Goal: Information Seeking & Learning: Find contact information

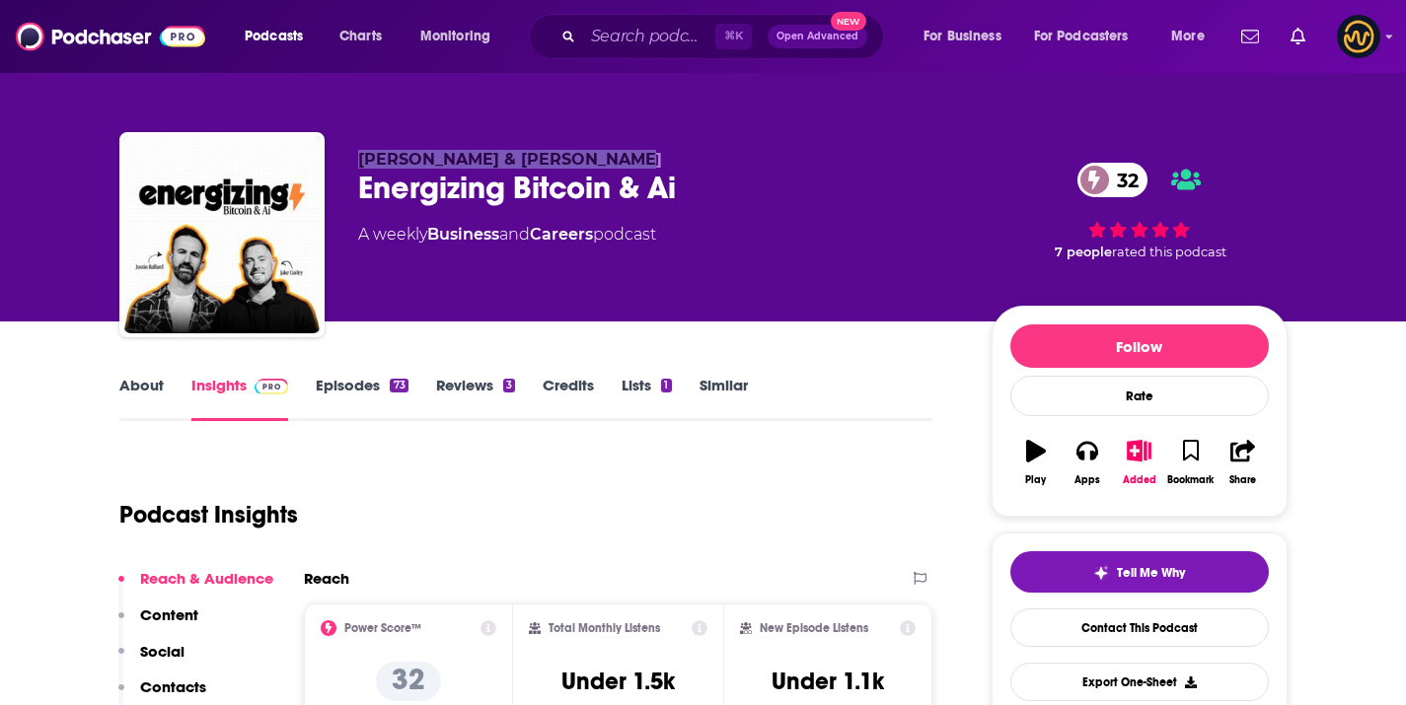
drag, startPoint x: 337, startPoint y: 162, endPoint x: 640, endPoint y: 156, distance: 302.9
click at [640, 156] on div "Justin Ballard & Jake Corley Energizing Bitcoin & Ai 32 A weekly Business and C…" at bounding box center [703, 238] width 1168 height 213
copy span "Justin Ballard & Jake Corley"
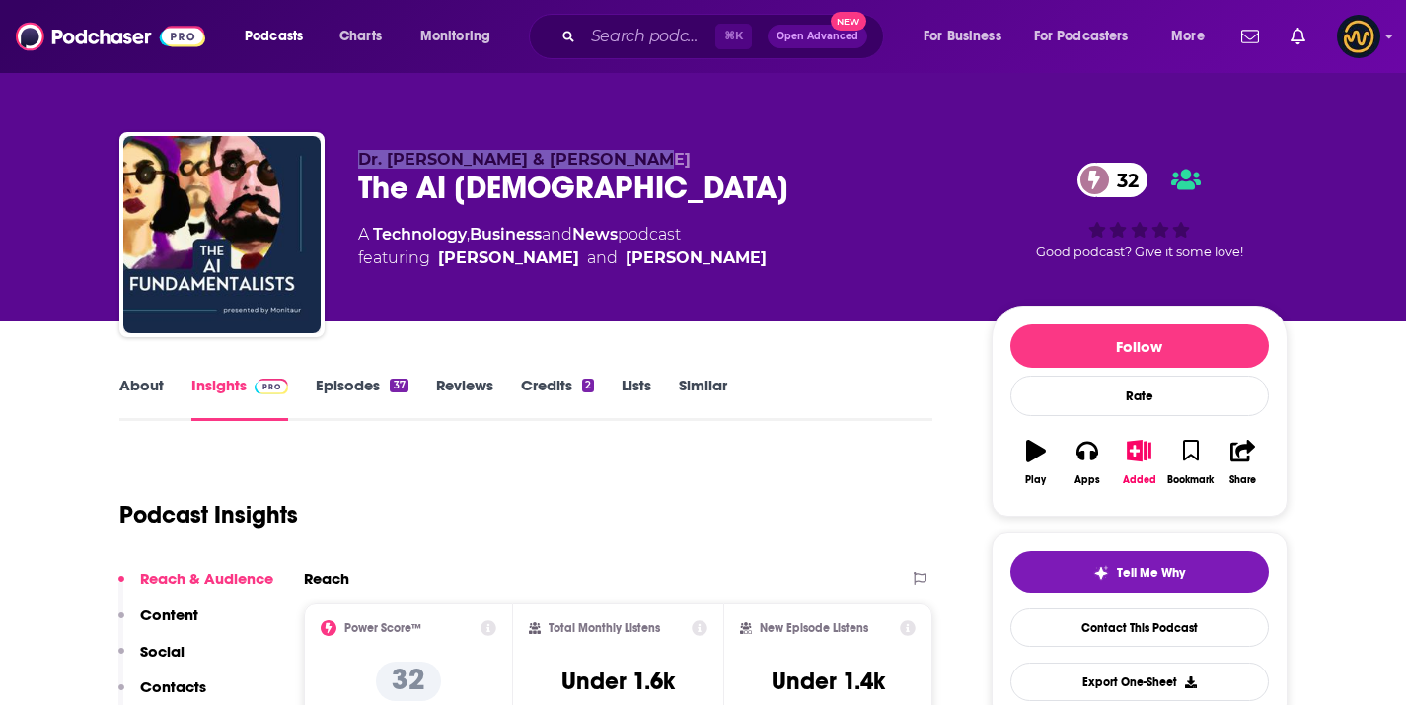
drag, startPoint x: 346, startPoint y: 155, endPoint x: 646, endPoint y: 165, distance: 300.0
click at [646, 165] on div "Dr. Andrew Clark & Sid Mangalik The AI Fundamentalists 32 A Technology , Busine…" at bounding box center [703, 238] width 1168 height 213
copy span "Dr. Andrew Clark & Sid Mangalik"
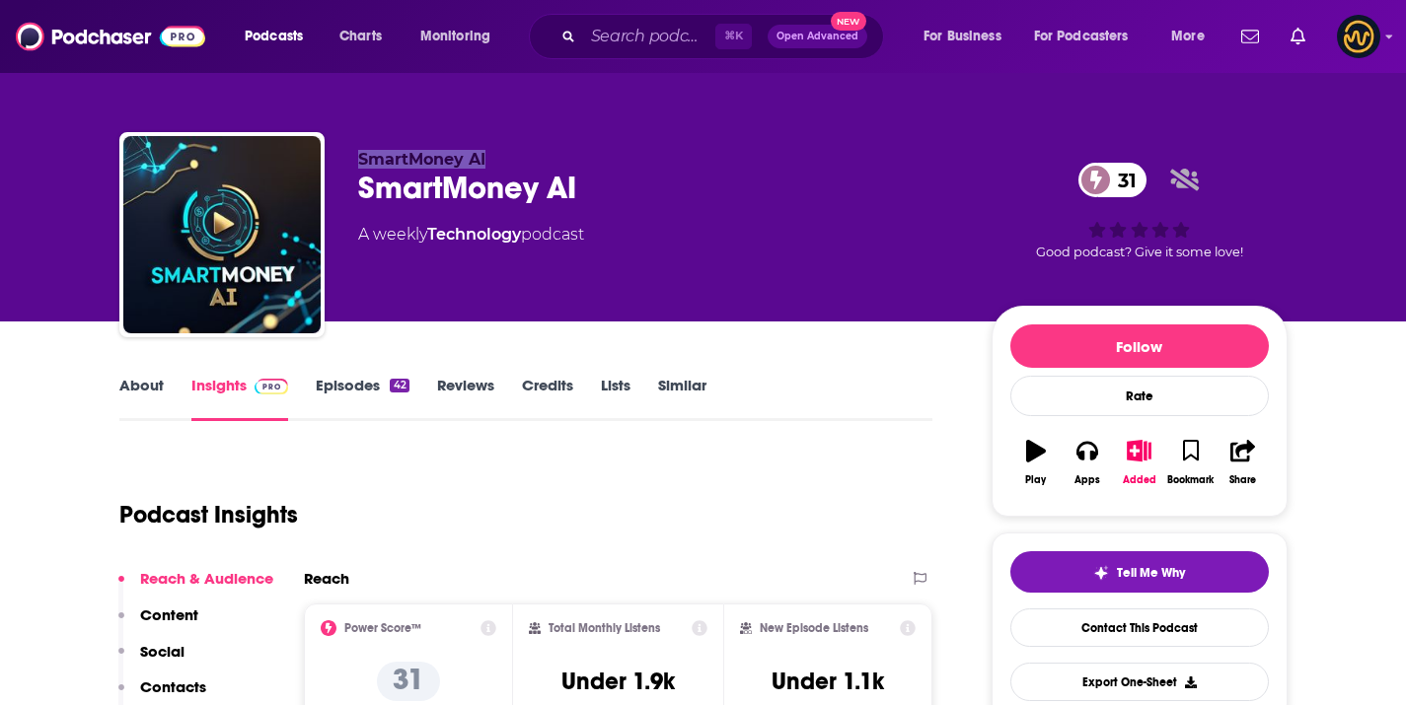
drag, startPoint x: 348, startPoint y: 160, endPoint x: 506, endPoint y: 152, distance: 158.0
click at [505, 154] on div "SmartMoney AI SmartMoney AI 31 A weekly Technology podcast 31 Good podcast? Giv…" at bounding box center [703, 238] width 1168 height 213
copy span "SmartMoney AI"
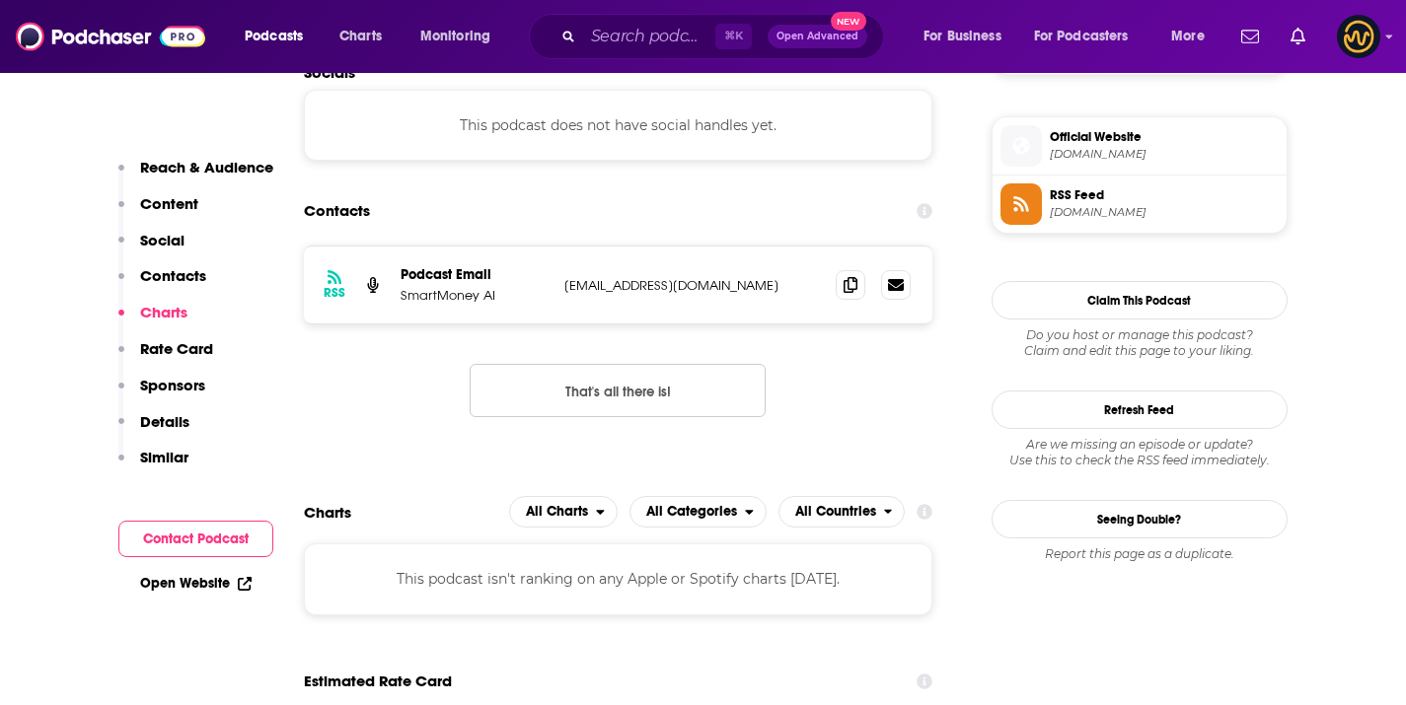
scroll to position [1349, 0]
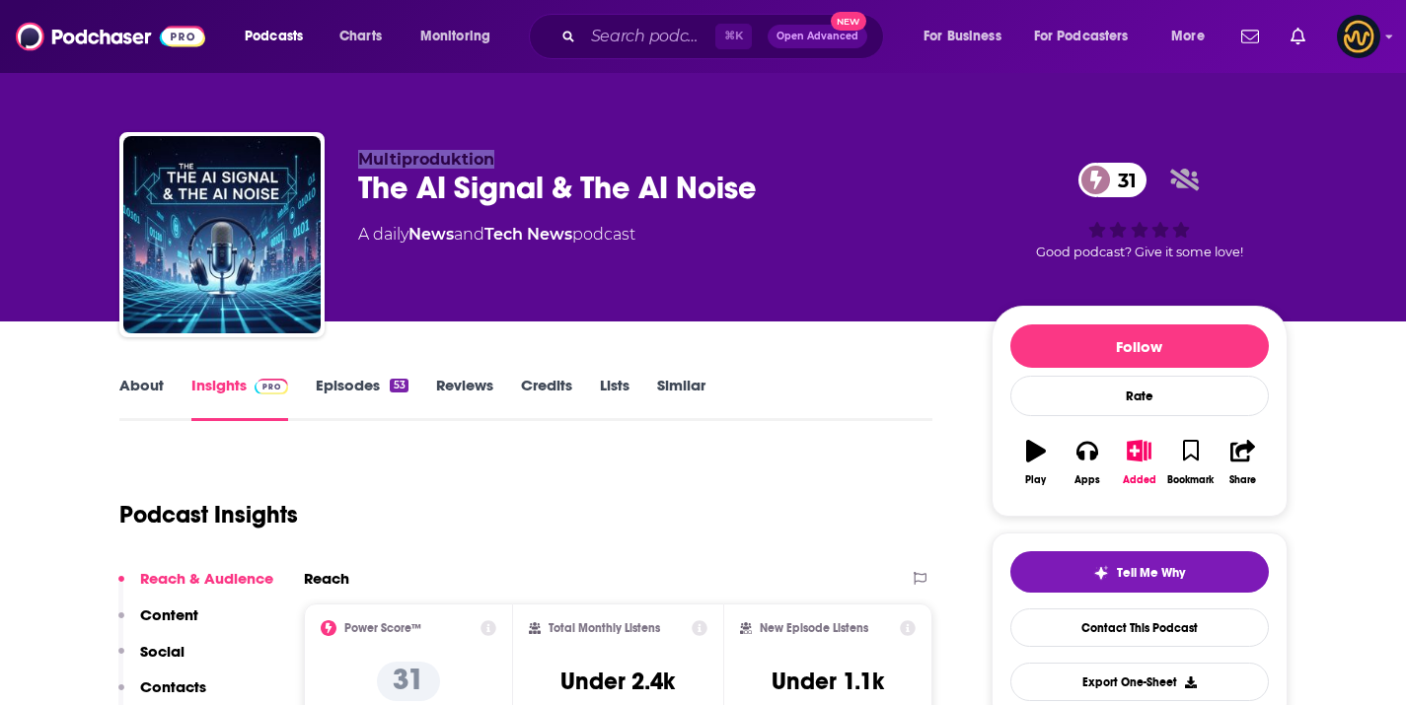
drag, startPoint x: 363, startPoint y: 156, endPoint x: 537, endPoint y: 155, distance: 173.6
click at [537, 155] on p "Multiproduktion" at bounding box center [659, 159] width 602 height 19
copy span "Multiproduktion"
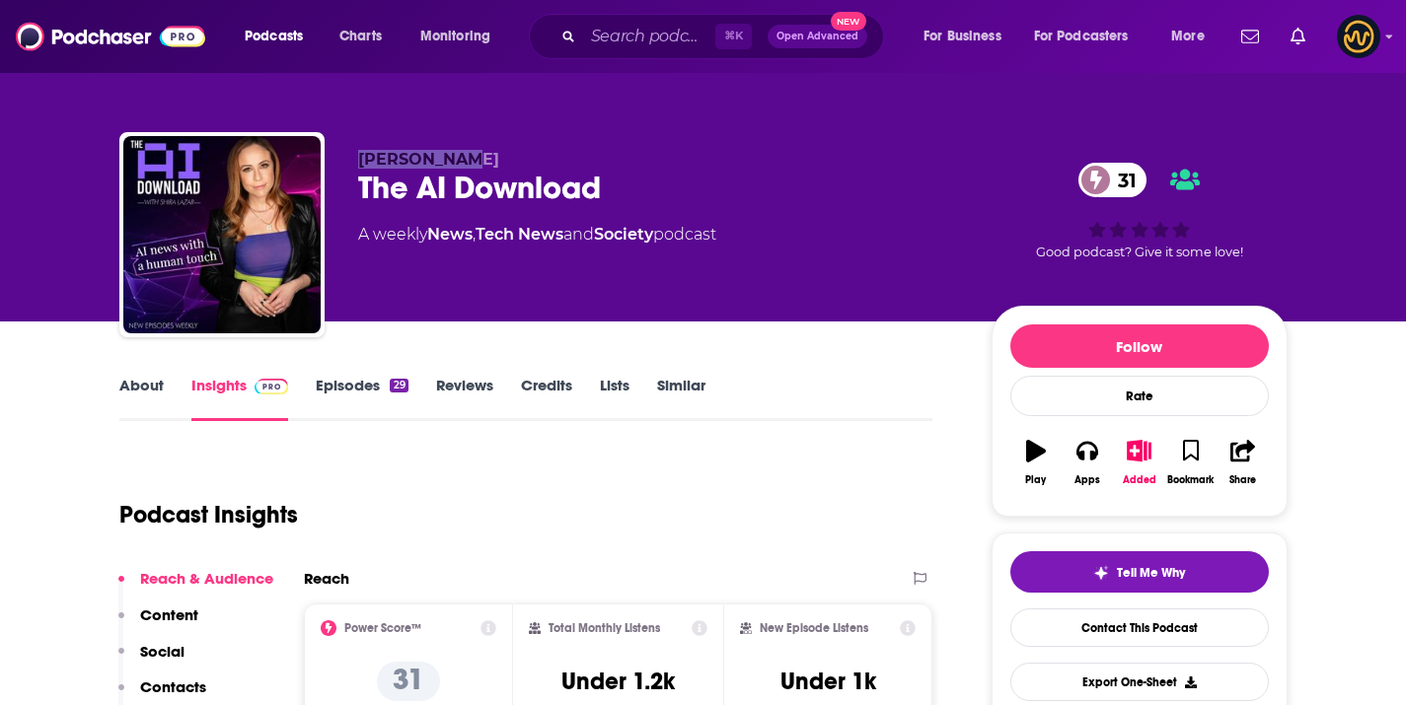
drag, startPoint x: 344, startPoint y: 157, endPoint x: 484, endPoint y: 169, distance: 140.6
click at [484, 169] on div "Shira Lazar The AI Download 31 A weekly News , Tech News and Society podcast 31…" at bounding box center [703, 238] width 1168 height 213
copy span "Shira Lazar"
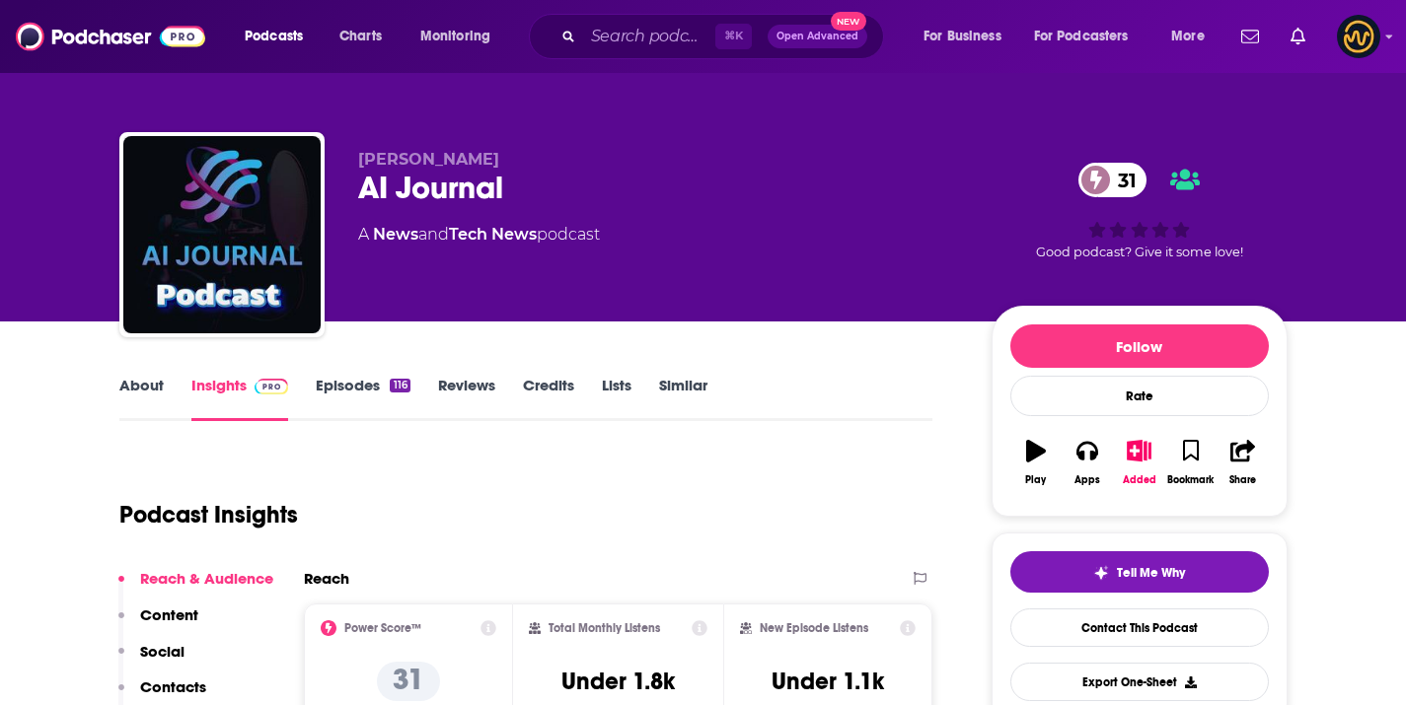
drag, startPoint x: 416, startPoint y: 161, endPoint x: 547, endPoint y: 161, distance: 130.2
click at [547, 161] on div "[PERSON_NAME] AI Journal 31 A News and Tech News podcast 31 Good podcast? Give …" at bounding box center [703, 238] width 1168 height 213
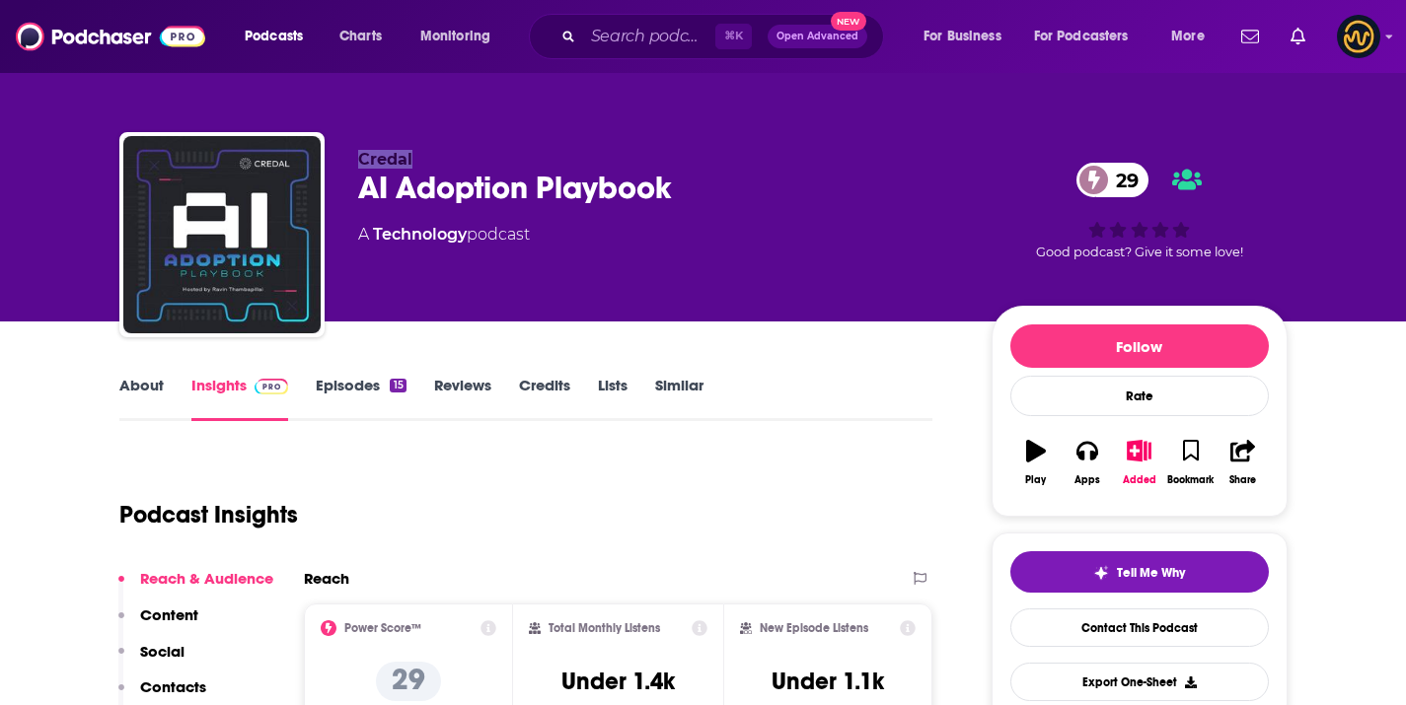
drag, startPoint x: 356, startPoint y: 162, endPoint x: 488, endPoint y: 162, distance: 132.2
click at [488, 162] on div "Credal AI Adoption Playbook 29 A Technology podcast 29 Good podcast? Give it so…" at bounding box center [703, 238] width 1168 height 213
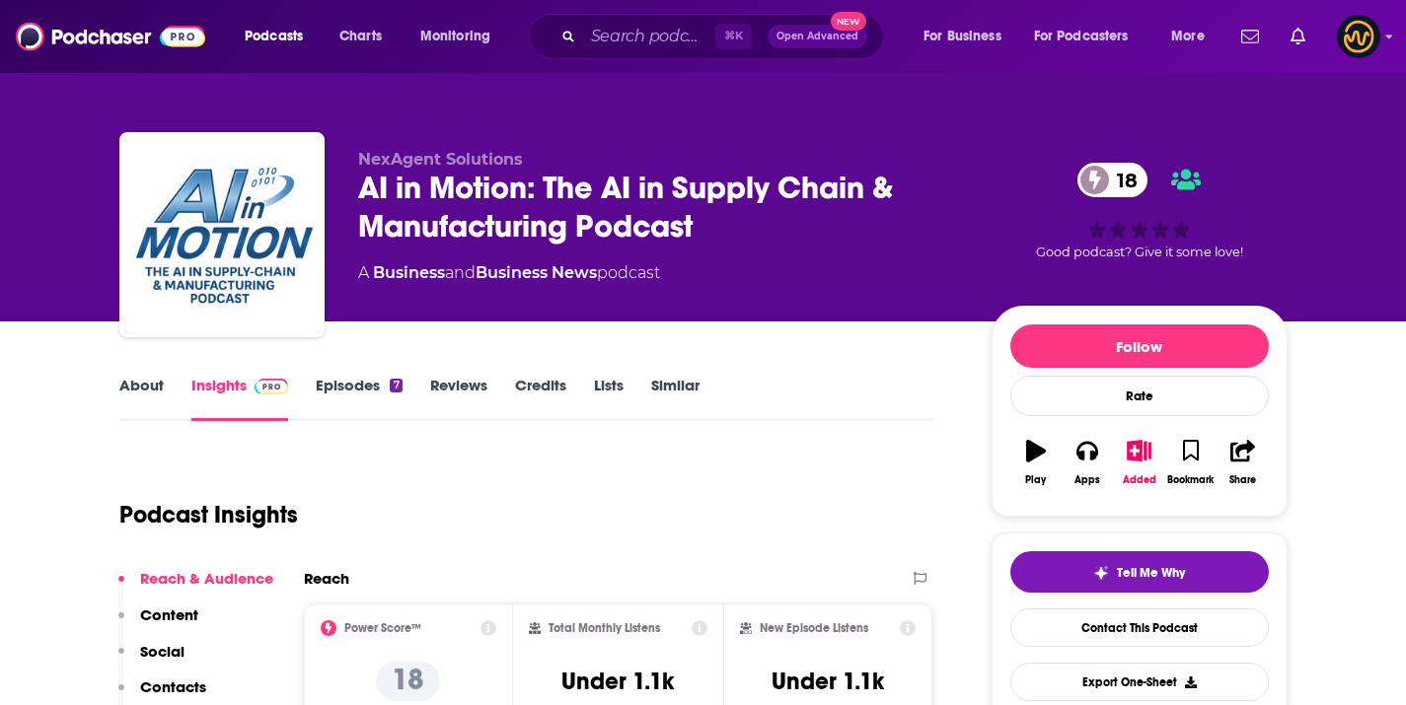
click at [419, 203] on div "AI in Motion: The AI in Supply Chain & Manufacturing Podcast 18" at bounding box center [659, 207] width 602 height 77
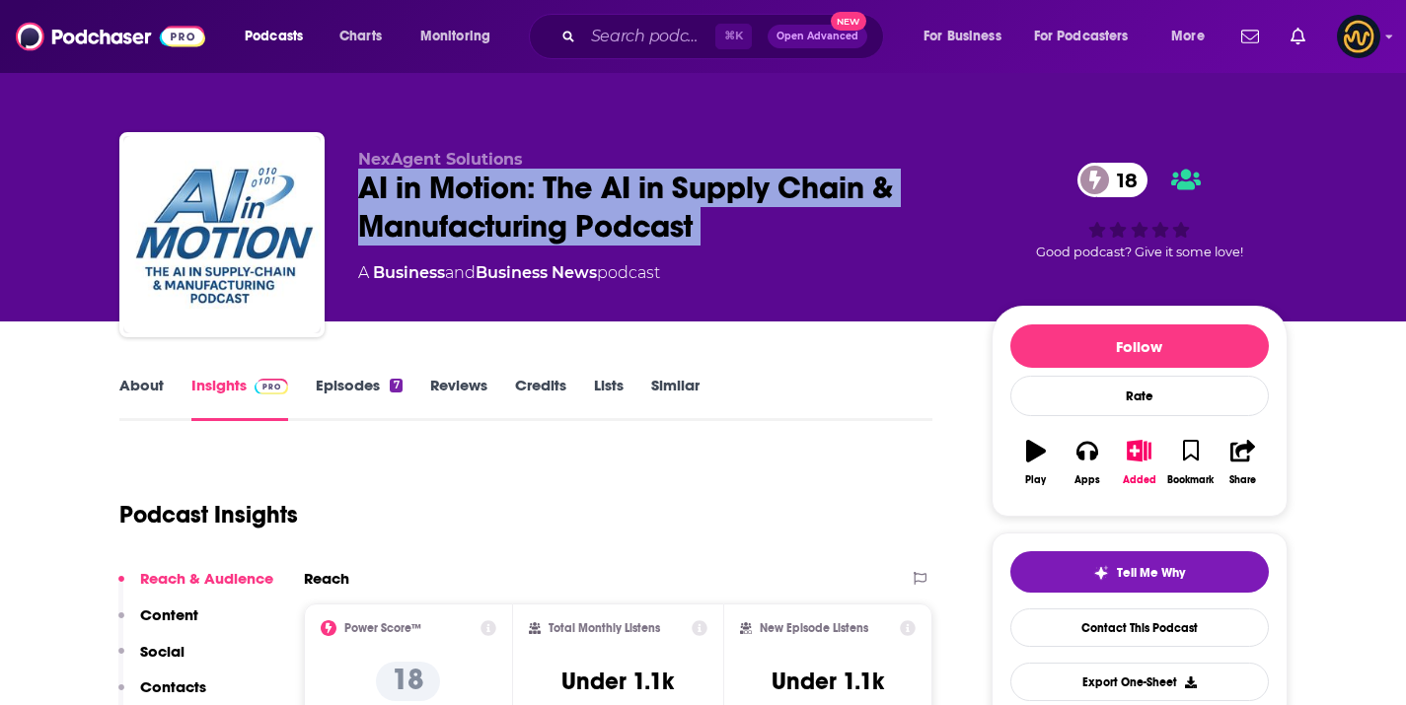
click at [419, 203] on div "AI in Motion: The AI in Supply Chain & Manufacturing Podcast 18" at bounding box center [659, 207] width 602 height 77
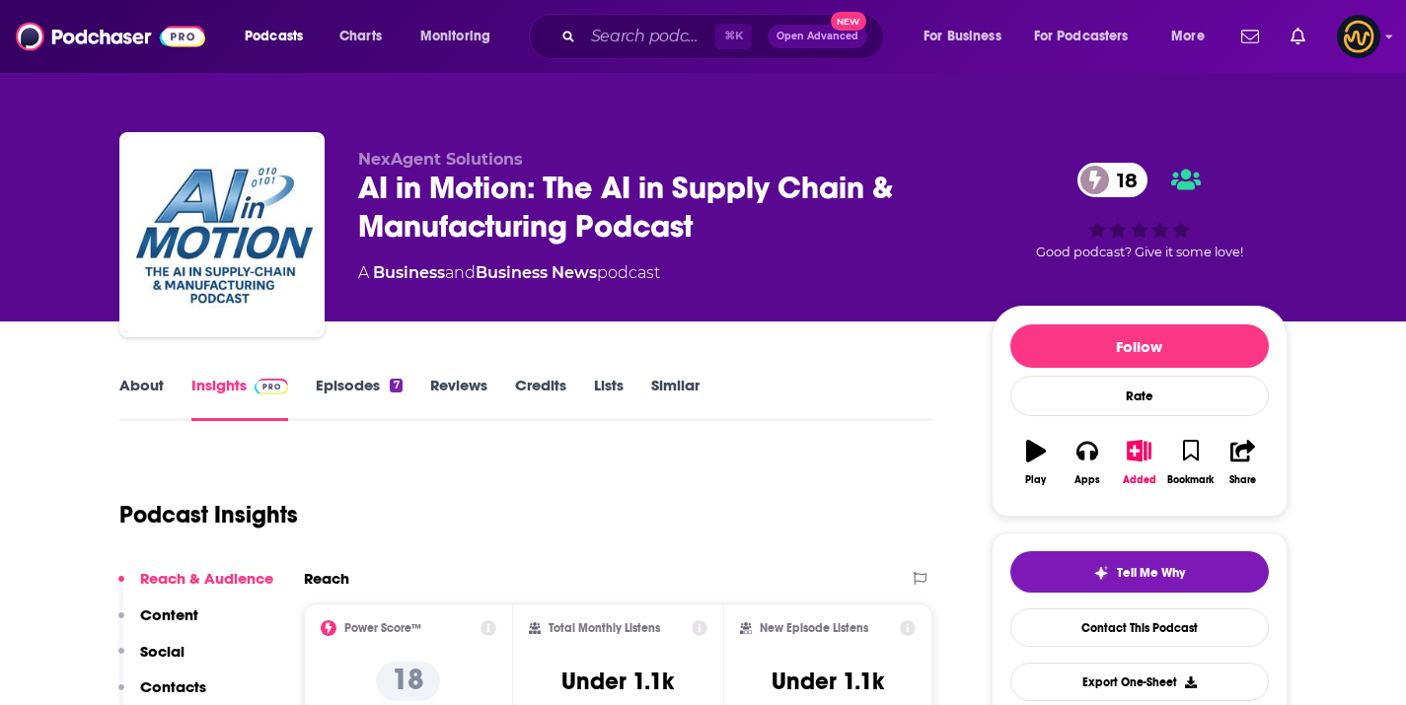
click at [363, 158] on span "NexAgent Solutions" at bounding box center [440, 159] width 165 height 19
drag, startPoint x: 359, startPoint y: 154, endPoint x: 526, endPoint y: 151, distance: 166.7
click at [526, 151] on p "NexAgent Solutions" at bounding box center [659, 159] width 602 height 19
copy span "NexAgent Solutions"
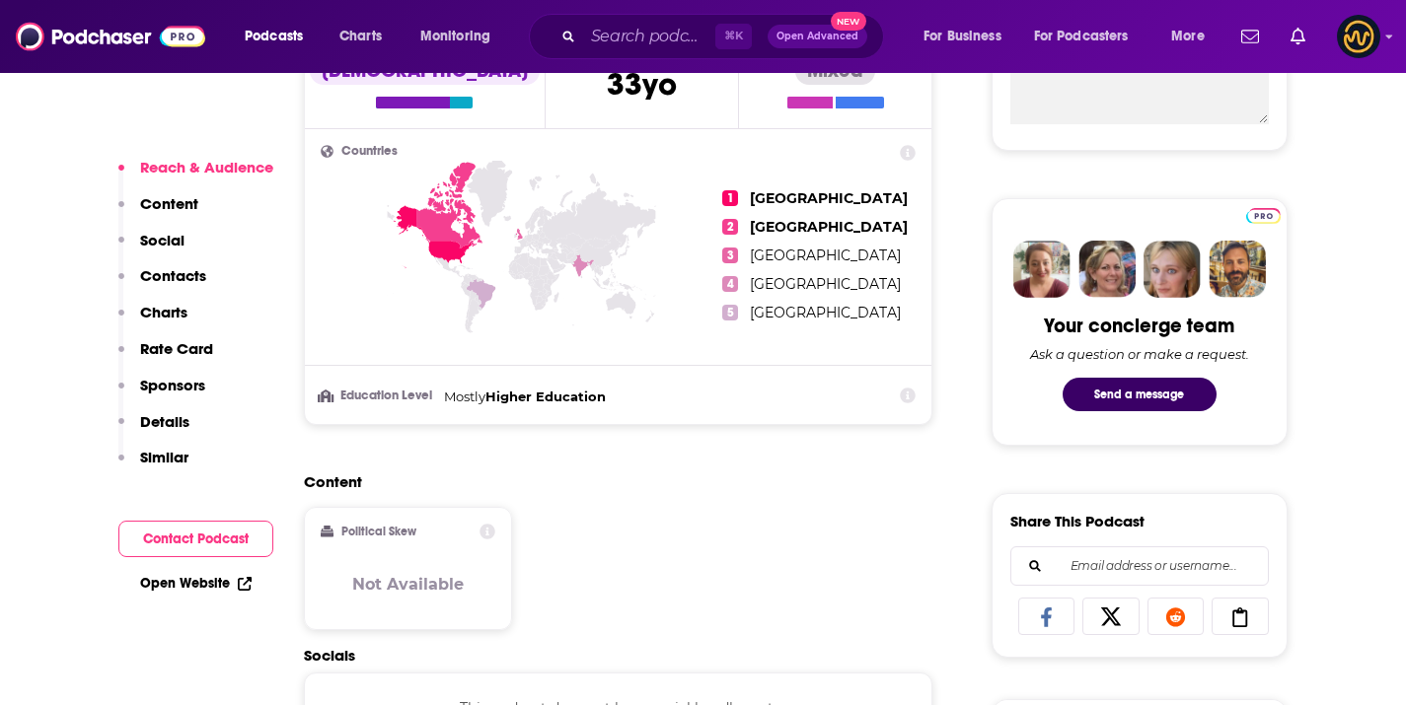
scroll to position [1217, 0]
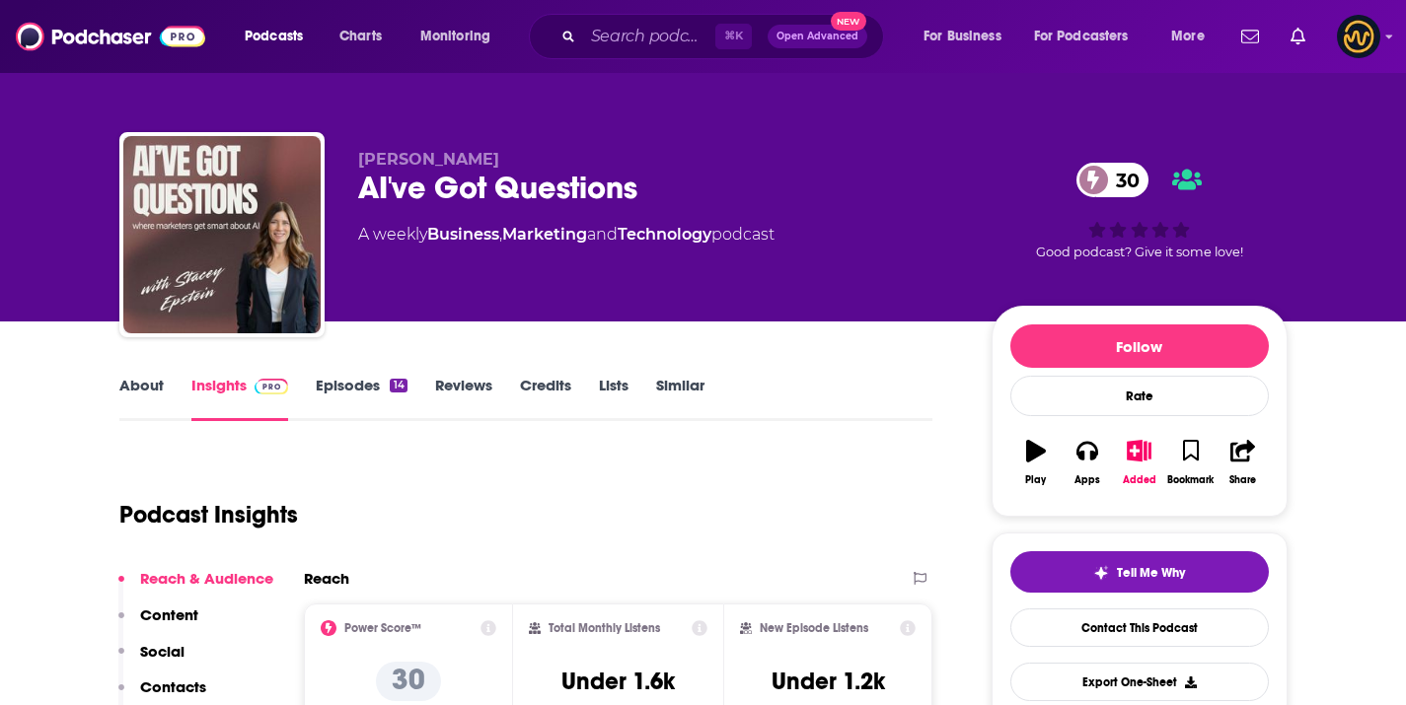
drag, startPoint x: 357, startPoint y: 168, endPoint x: 550, endPoint y: 116, distance: 200.0
click at [500, 158] on div "[PERSON_NAME] AI've Got Questions 30 A weekly Business , Marketing and Technolo…" at bounding box center [703, 238] width 1168 height 213
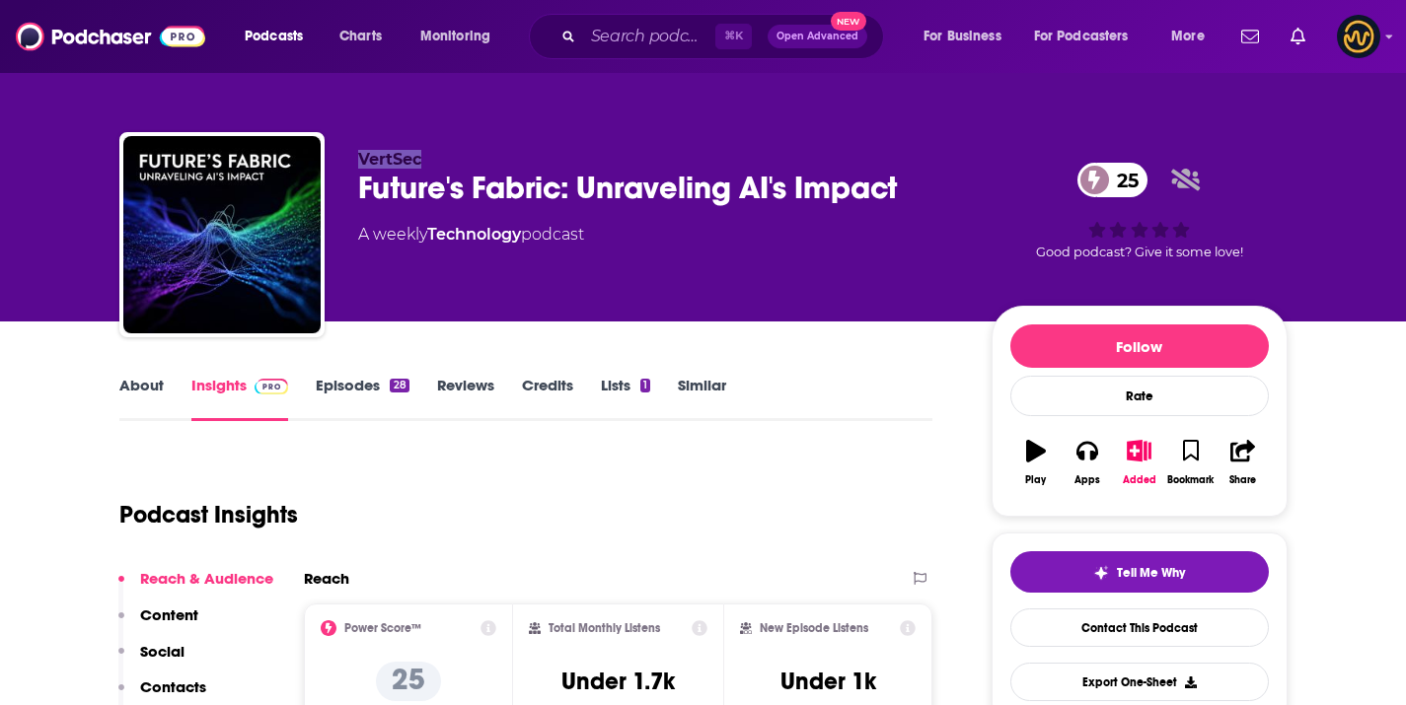
drag, startPoint x: 355, startPoint y: 159, endPoint x: 454, endPoint y: 156, distance: 98.7
click at [454, 156] on div "VertSec Future's Fabric: Unraveling AI's Impact 25 A weekly Technology podcast …" at bounding box center [703, 238] width 1168 height 213
copy span "VertSec"
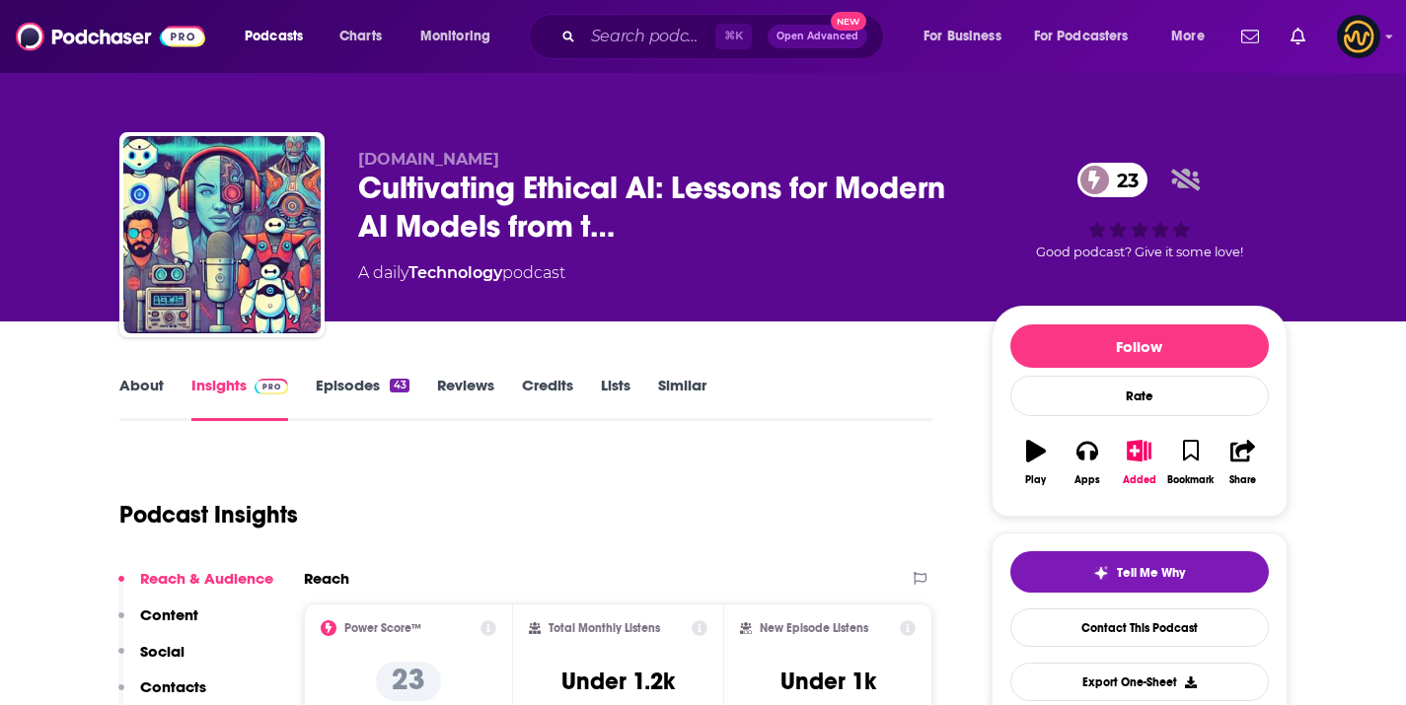
drag, startPoint x: 358, startPoint y: 158, endPoint x: 478, endPoint y: 160, distance: 120.4
click at [478, 160] on p "bfloore.online" at bounding box center [659, 159] width 602 height 19
copy span "bfloore.online"
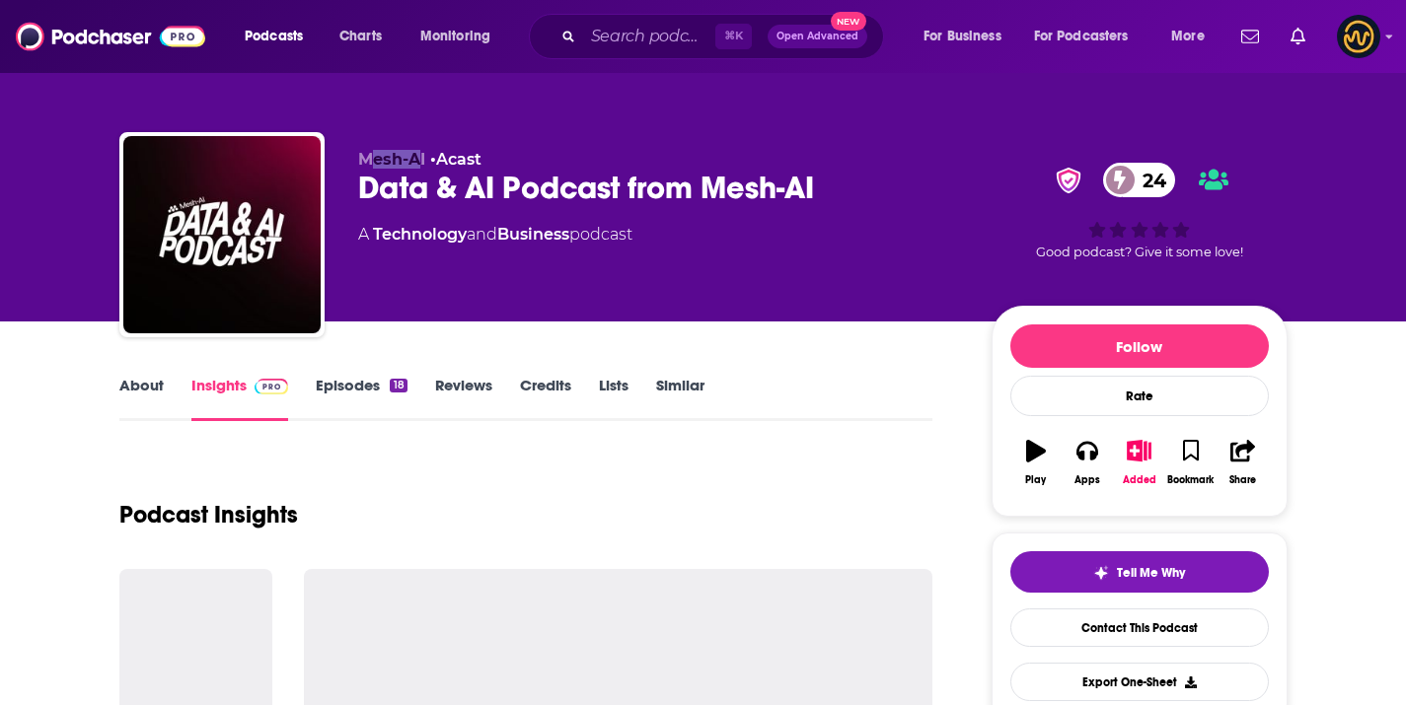
drag, startPoint x: 365, startPoint y: 155, endPoint x: 410, endPoint y: 162, distance: 45.9
click at [422, 158] on span "Mesh-AI" at bounding box center [391, 159] width 67 height 19
drag, startPoint x: 357, startPoint y: 163, endPoint x: 429, endPoint y: 165, distance: 72.0
click at [429, 165] on p "Mesh-AI • Acast" at bounding box center [659, 159] width 602 height 19
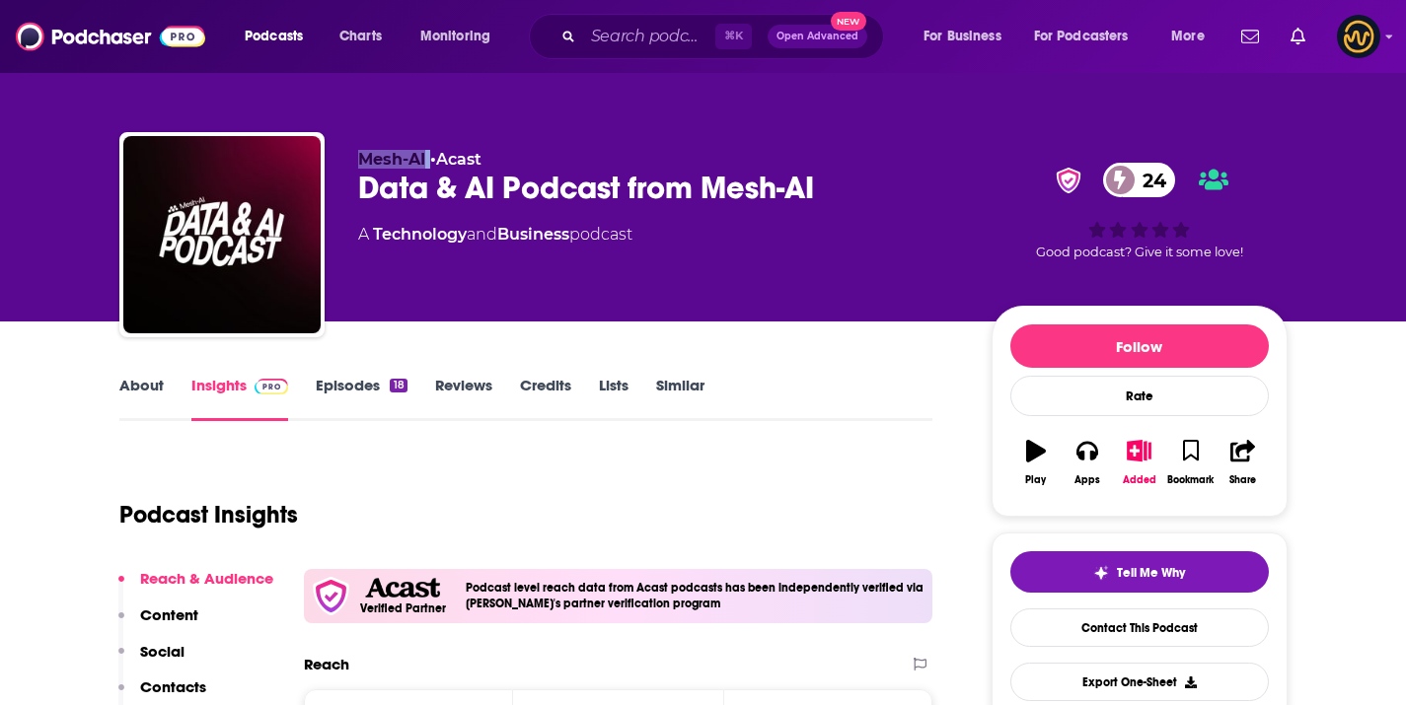
copy p "Mesh-AI"
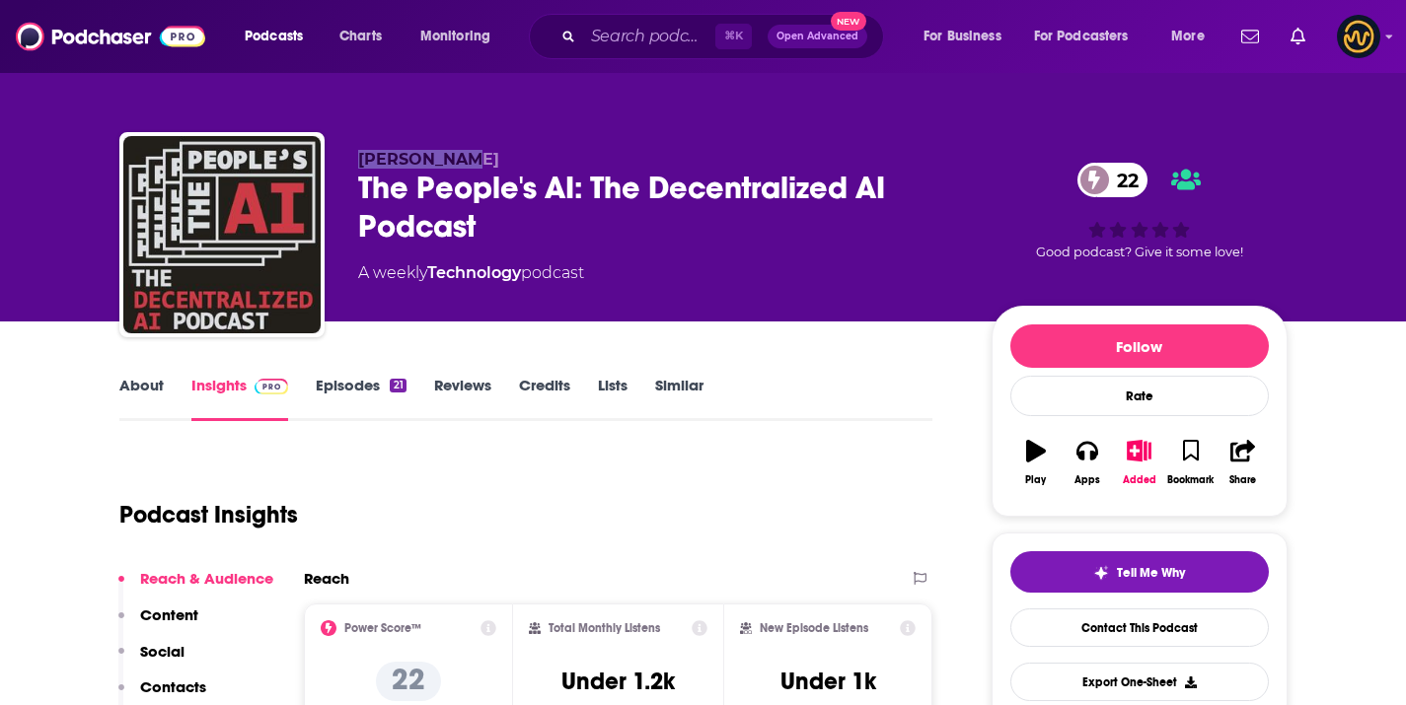
drag, startPoint x: 357, startPoint y: 158, endPoint x: 531, endPoint y: 102, distance: 182.5
click at [474, 158] on div "Jeff Wilser The People's AI: The Decentralized AI Podcast 22 A weekly Technolog…" at bounding box center [703, 238] width 1168 height 213
copy span "Jeff Wilser"
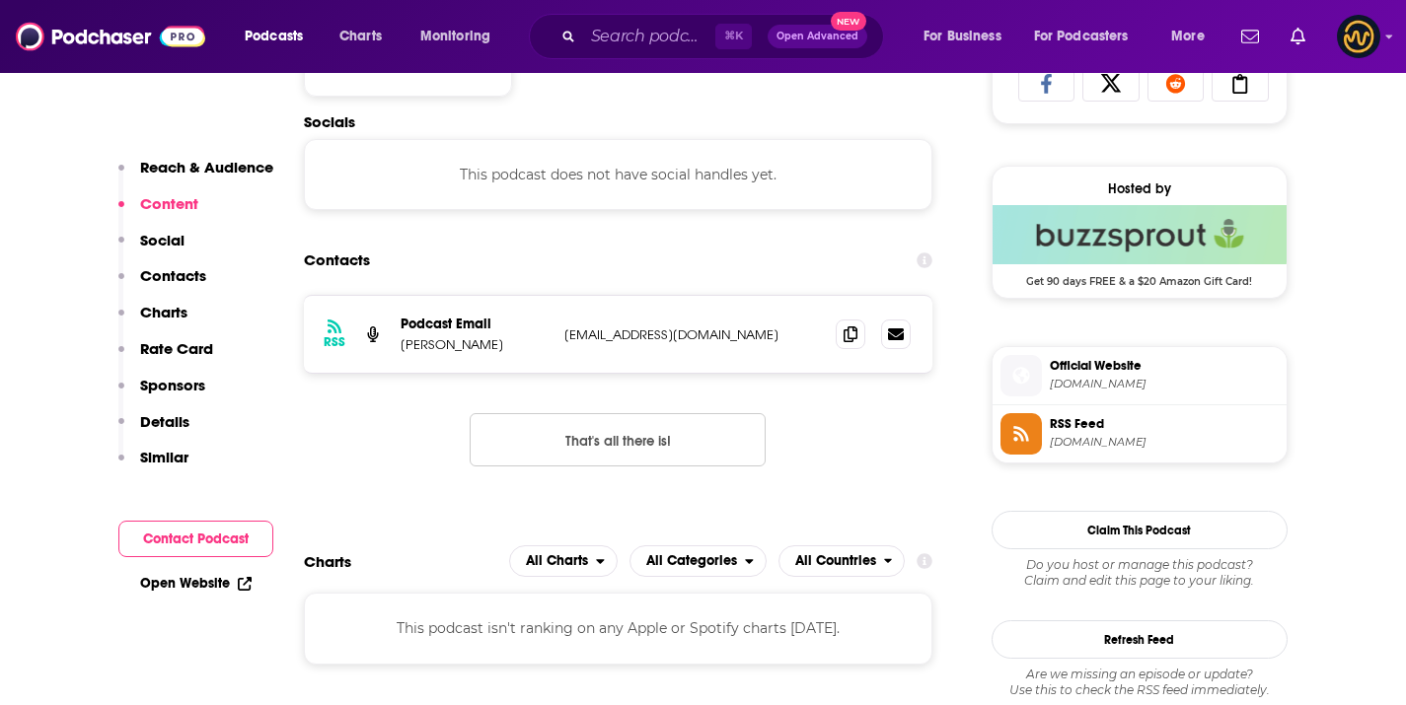
scroll to position [1463, 0]
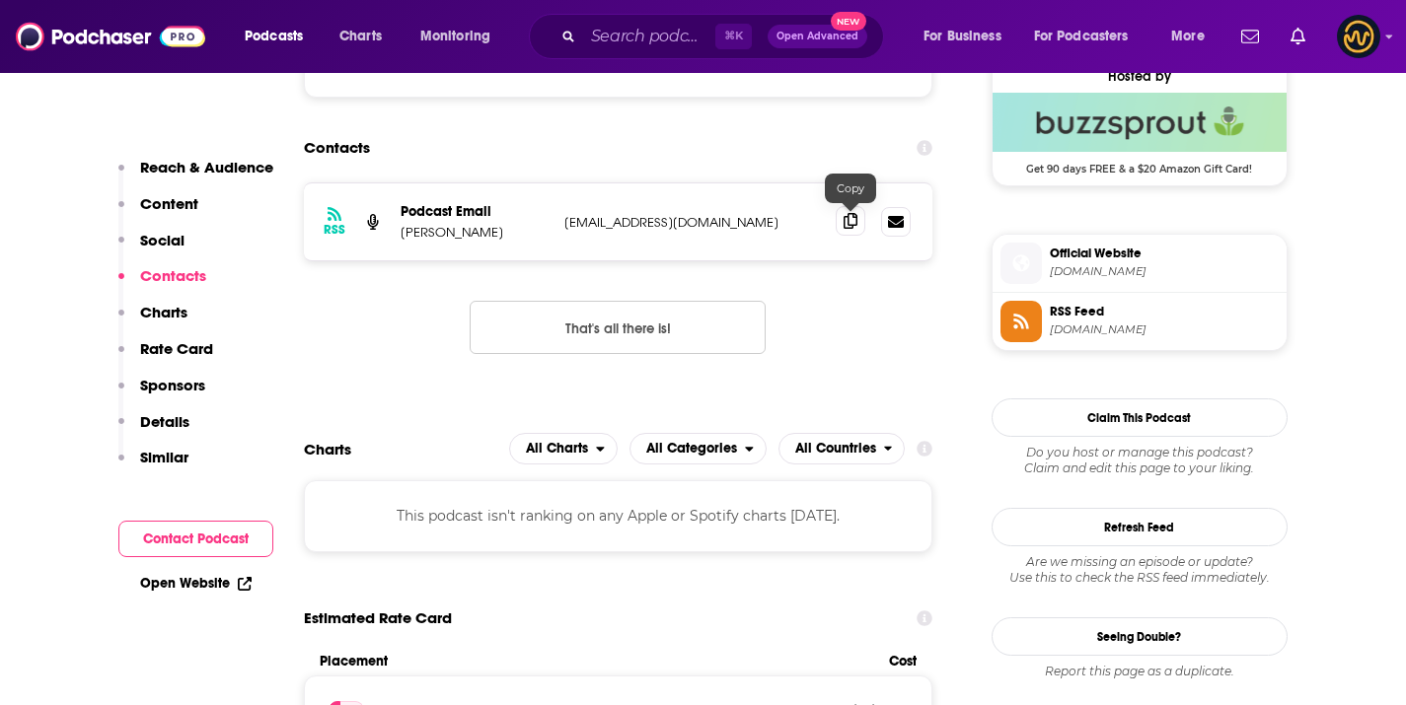
click at [846, 228] on icon at bounding box center [850, 221] width 14 height 16
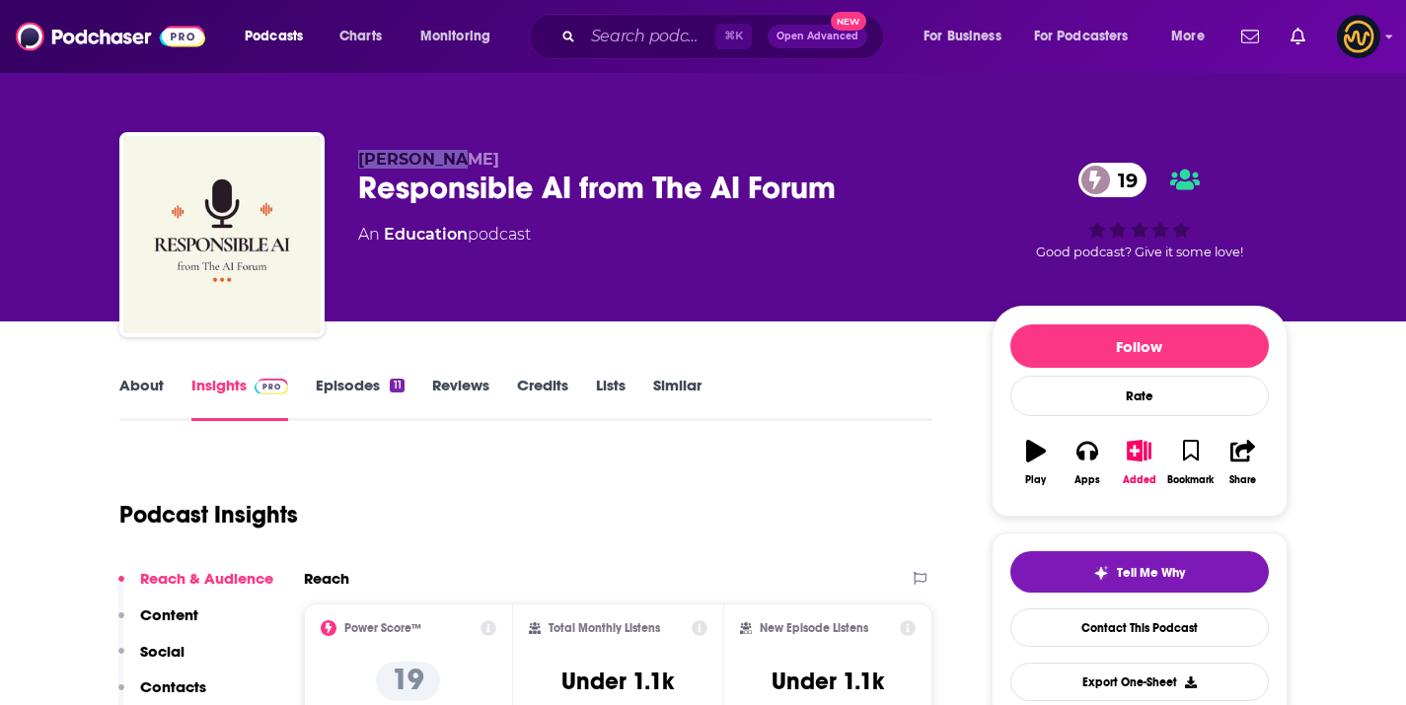
drag, startPoint x: 359, startPoint y: 163, endPoint x: 518, endPoint y: 99, distance: 171.3
click at [460, 159] on p "[PERSON_NAME]" at bounding box center [659, 159] width 602 height 19
copy span "[PERSON_NAME]"
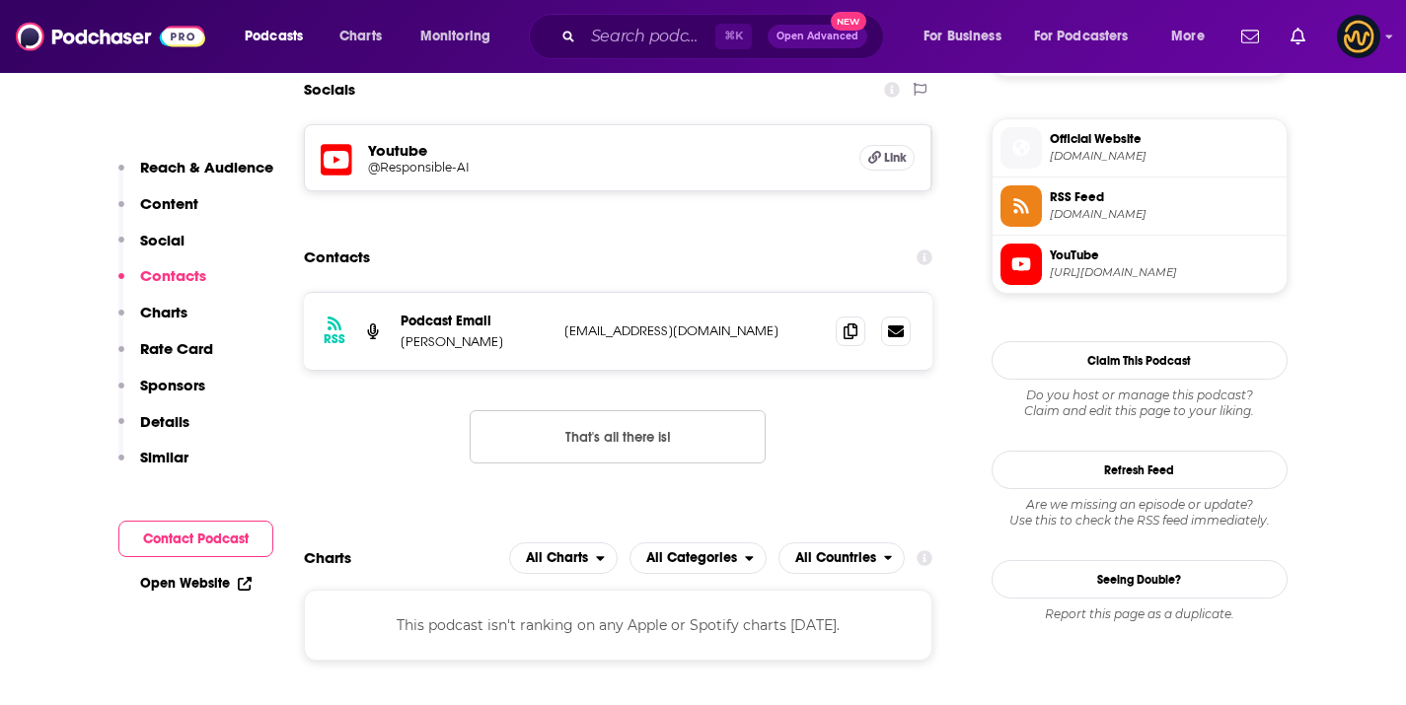
scroll to position [1468, 0]
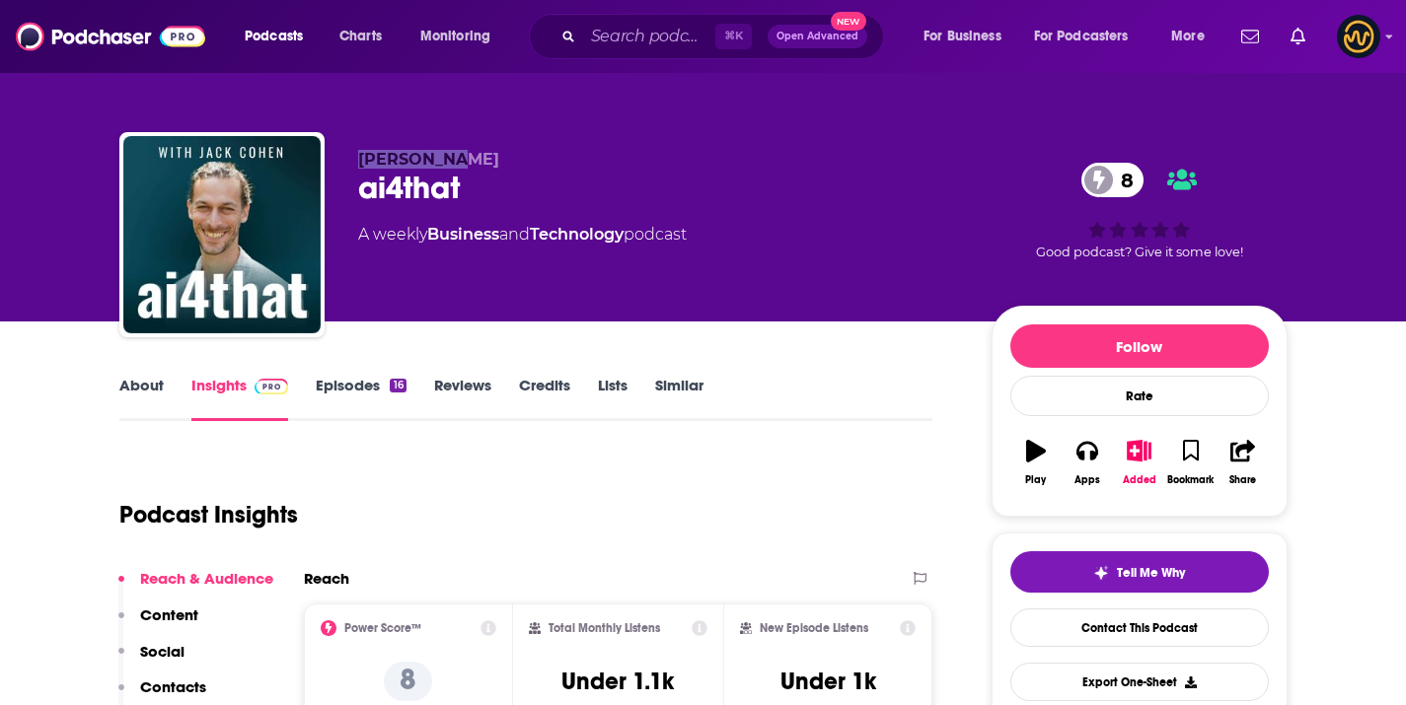
drag, startPoint x: 346, startPoint y: 165, endPoint x: 500, endPoint y: 162, distance: 153.9
click at [492, 166] on div "Jack Cohen ai4that 8 A weekly Business and Technology podcast 8 Good podcast? G…" at bounding box center [703, 238] width 1168 height 213
copy span "Jack Cohen"
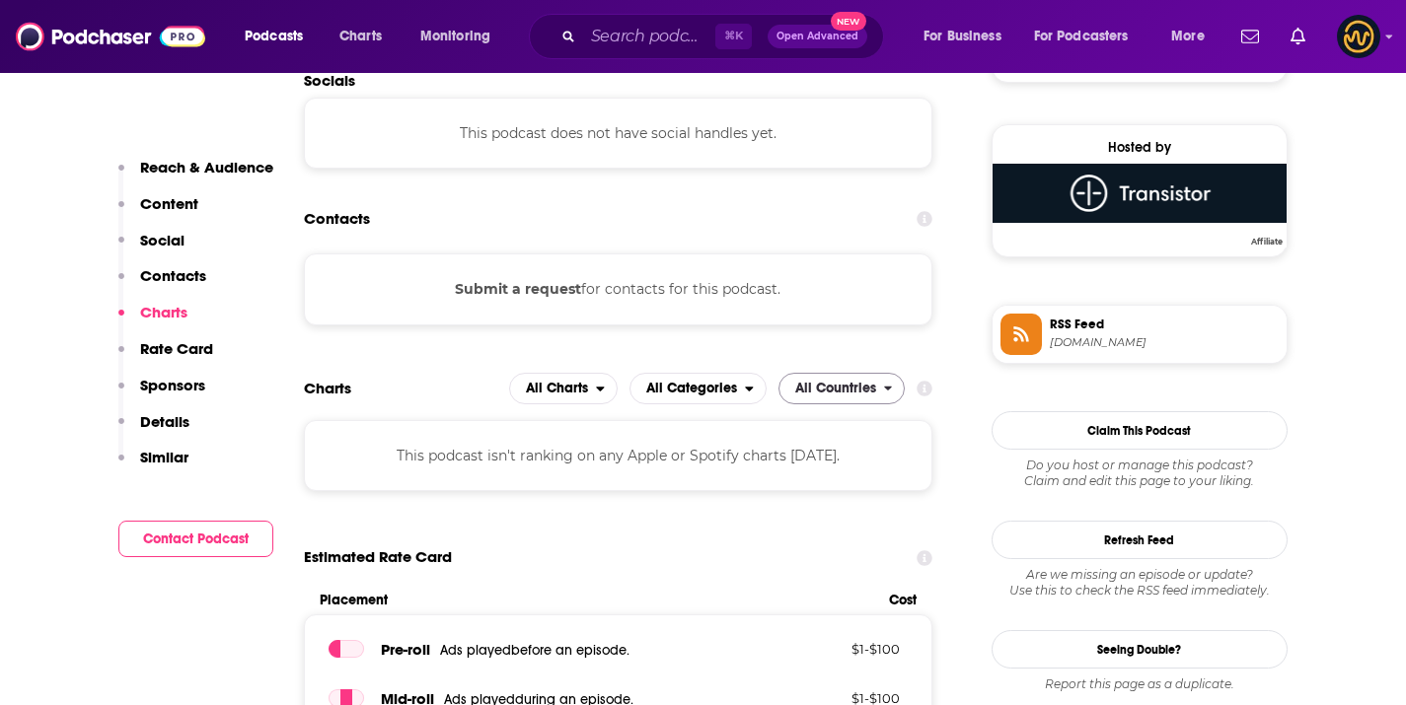
scroll to position [1405, 0]
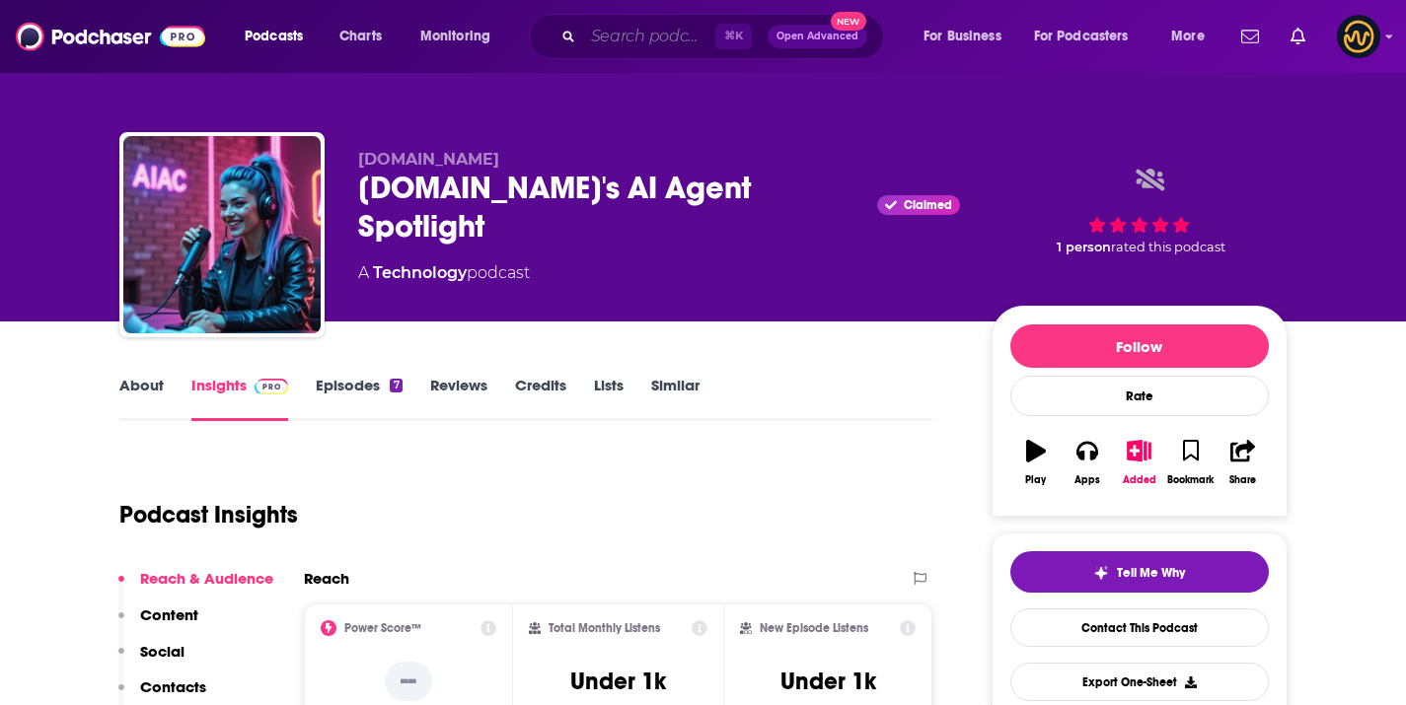
click at [680, 42] on input "Search podcasts, credits, & more..." at bounding box center [649, 37] width 132 height 32
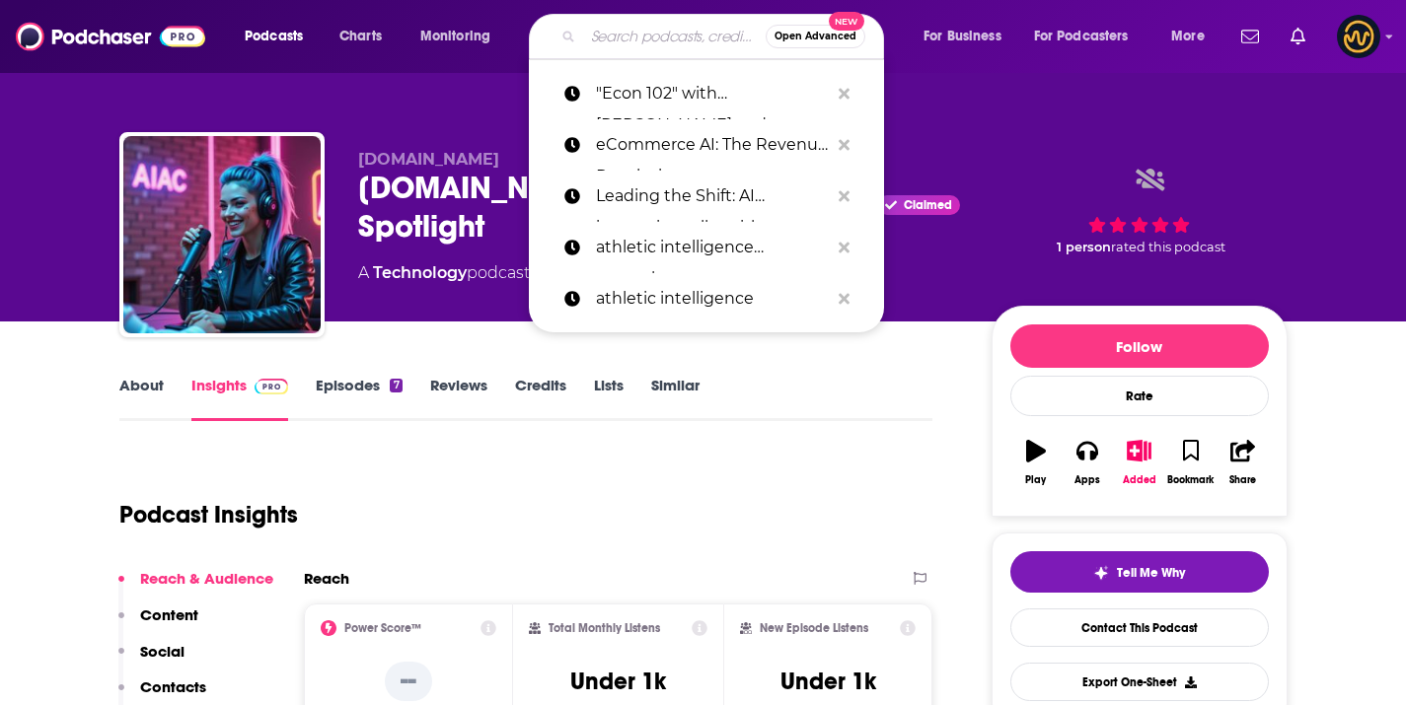
paste input "AI 4 UX with John Whalen, PhD"
type input "AI 4 UX with John Whalen, PhD"
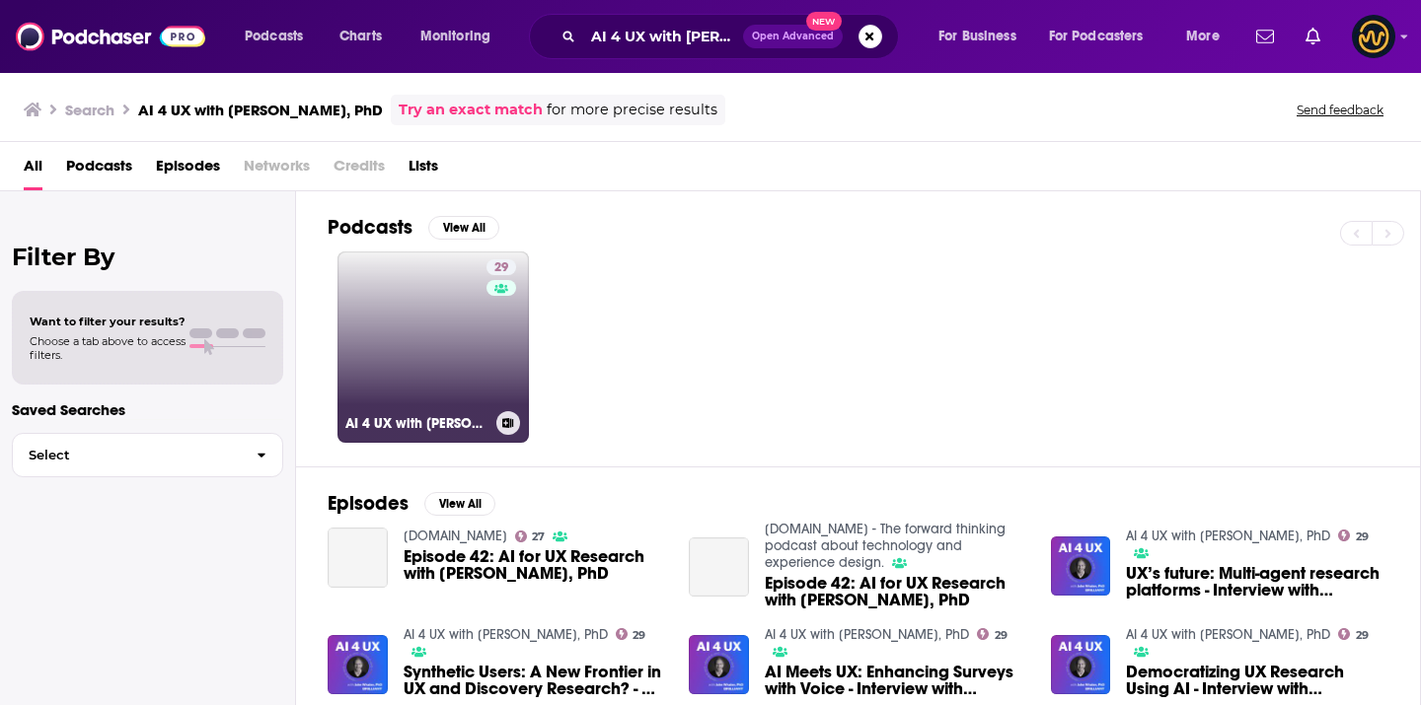
click at [421, 328] on link "29 AI 4 UX with John Whalen, PhD" at bounding box center [432, 347] width 191 height 191
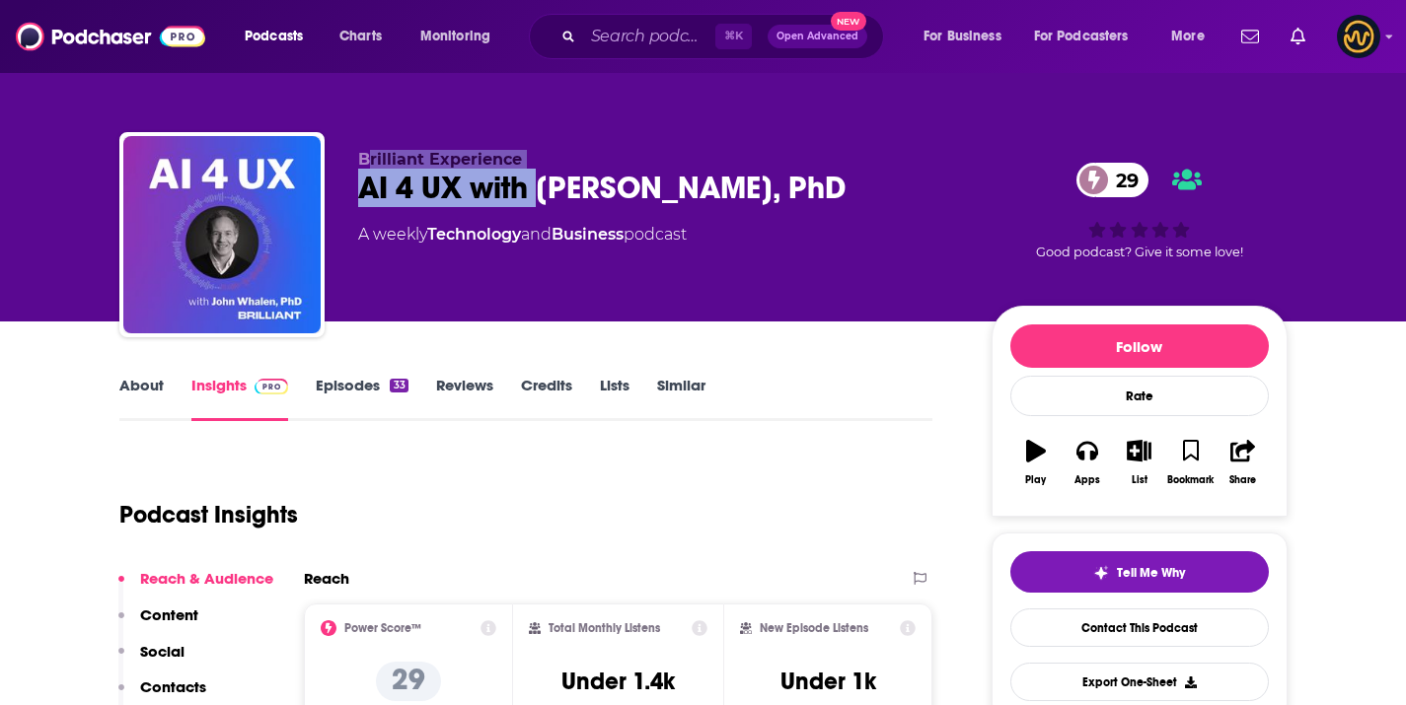
drag, startPoint x: 446, startPoint y: 164, endPoint x: 537, endPoint y: 181, distance: 92.3
click at [537, 181] on div "Brilliant Experience AI 4 UX with John Whalen, PhD 29 A weekly Technology and B…" at bounding box center [659, 229] width 602 height 158
drag, startPoint x: 395, startPoint y: 161, endPoint x: 350, endPoint y: 160, distance: 44.4
click at [394, 161] on span "Brilliant Experience" at bounding box center [440, 159] width 164 height 19
drag, startPoint x: 347, startPoint y: 158, endPoint x: 532, endPoint y: 167, distance: 184.7
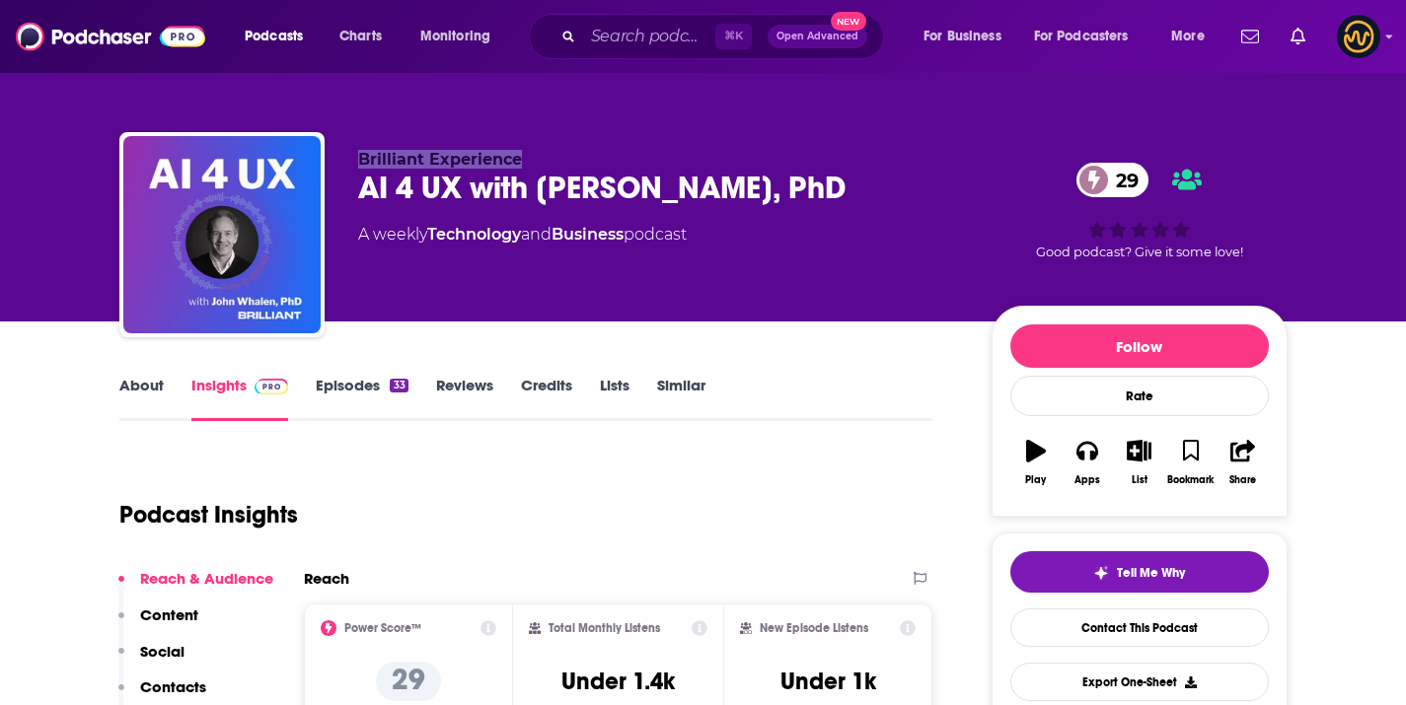
click at [531, 167] on div "Brilliant Experience AI 4 UX with John Whalen, PhD 29 A weekly Technology and B…" at bounding box center [703, 238] width 1168 height 213
copy span "Brilliant Experience"
click at [540, 189] on div "AI 4 UX with John Whalen, PhD 29" at bounding box center [659, 188] width 602 height 38
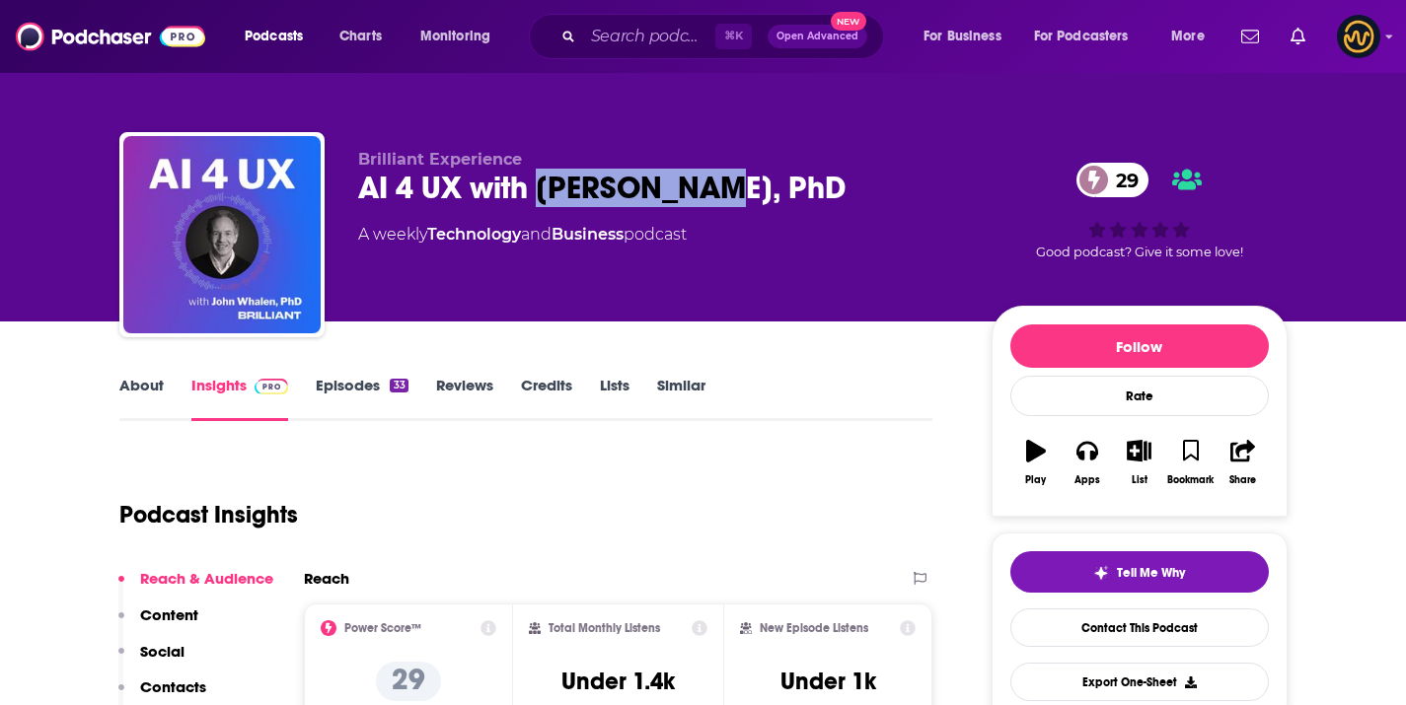
drag, startPoint x: 551, startPoint y: 187, endPoint x: 717, endPoint y: 196, distance: 166.0
click at [717, 196] on div "AI 4 UX with John Whalen, PhD 29" at bounding box center [659, 188] width 602 height 38
copy h2 "John Whalen"
click at [441, 176] on div "AI 4 UX with John Whalen, PhD 29" at bounding box center [659, 188] width 602 height 38
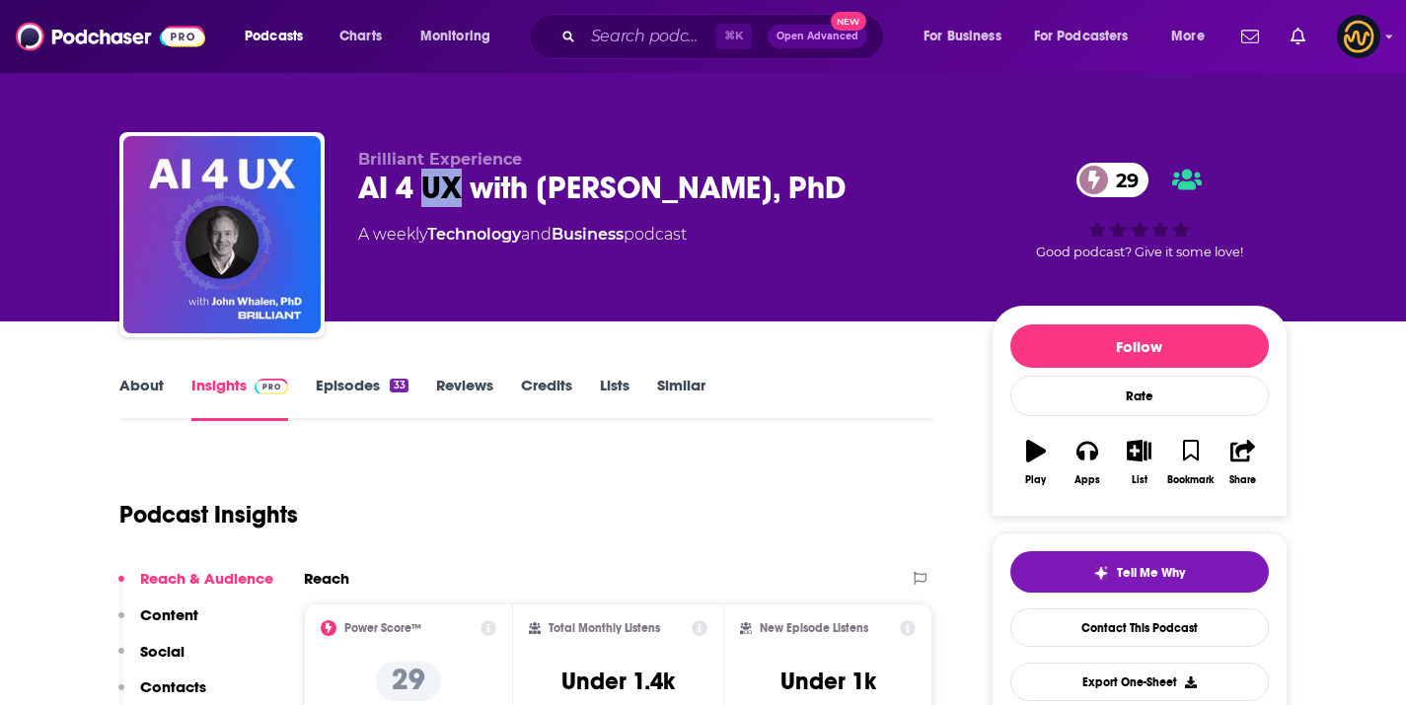
click at [441, 176] on div "AI 4 UX with John Whalen, PhD 29" at bounding box center [659, 188] width 602 height 38
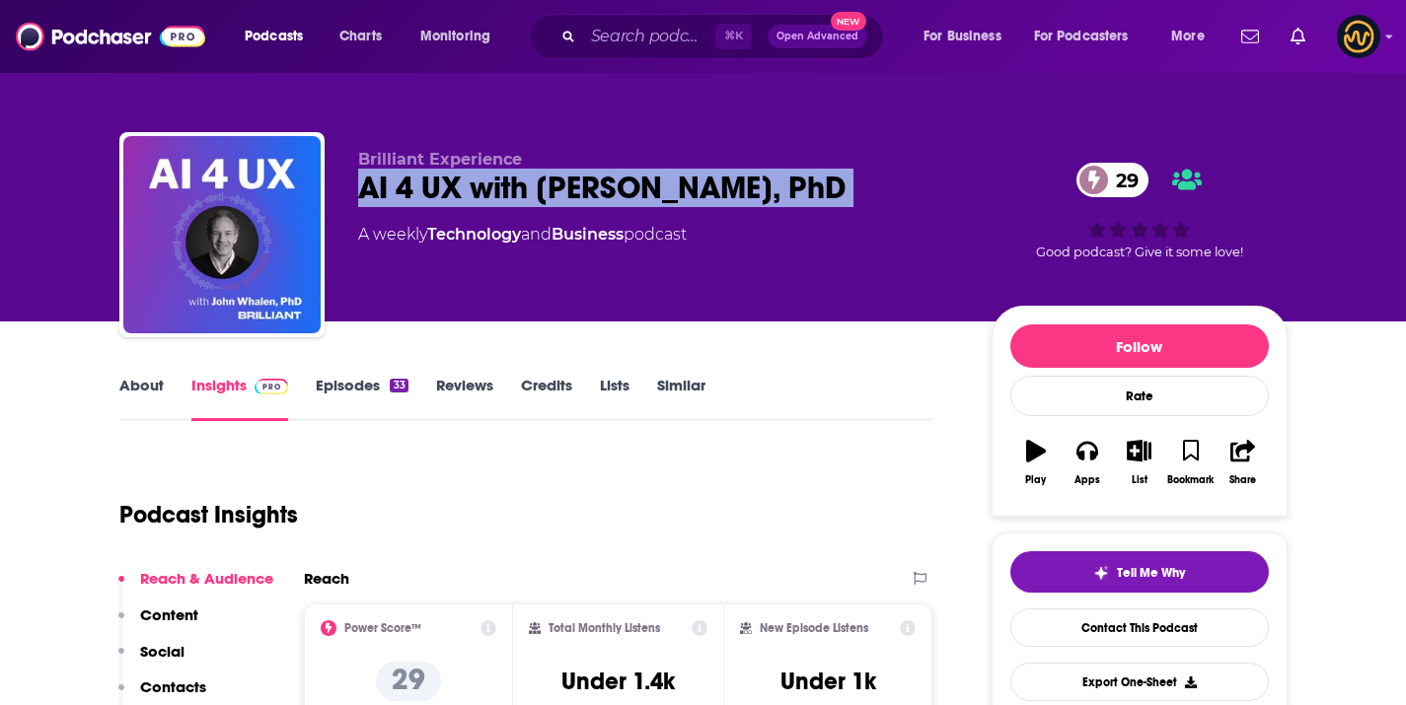
click at [441, 176] on div "AI 4 UX with John Whalen, PhD 29" at bounding box center [659, 188] width 602 height 38
copy div "AI 4 UX with John Whalen, PhD 29"
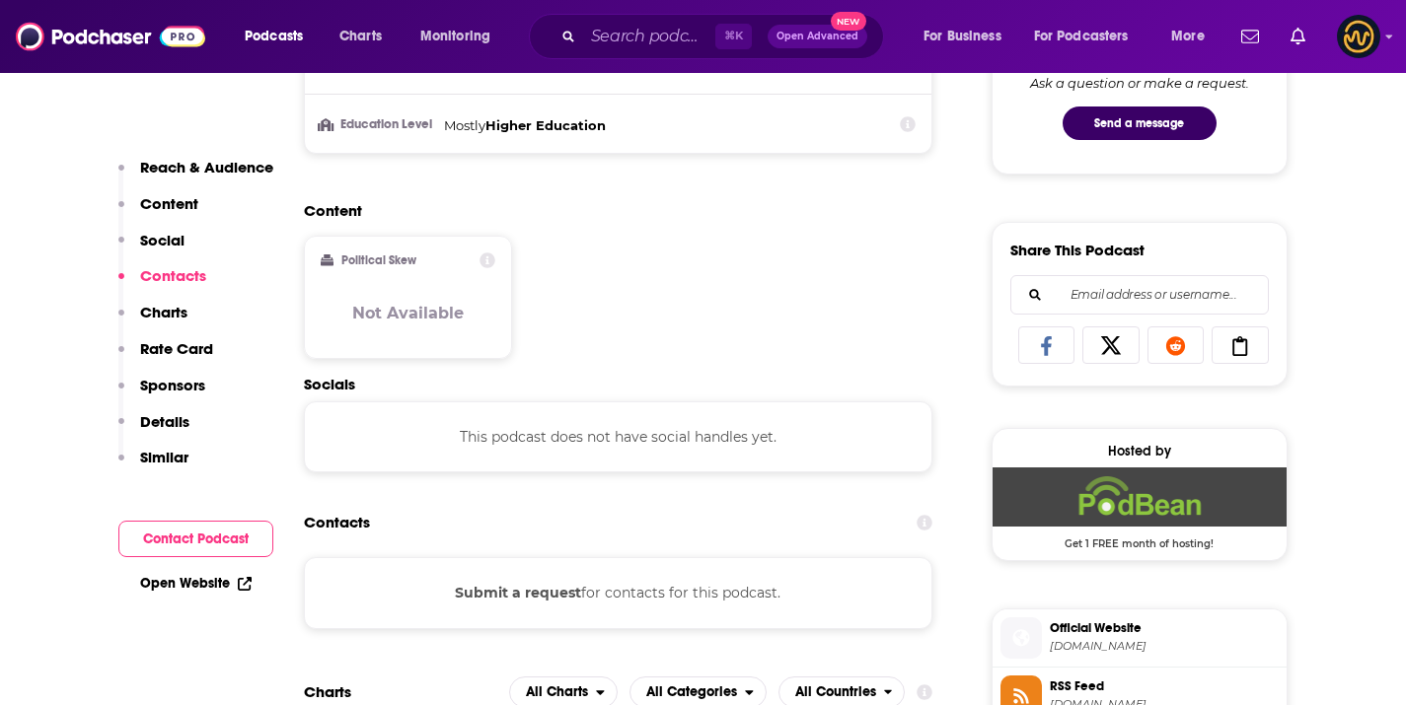
scroll to position [1056, 0]
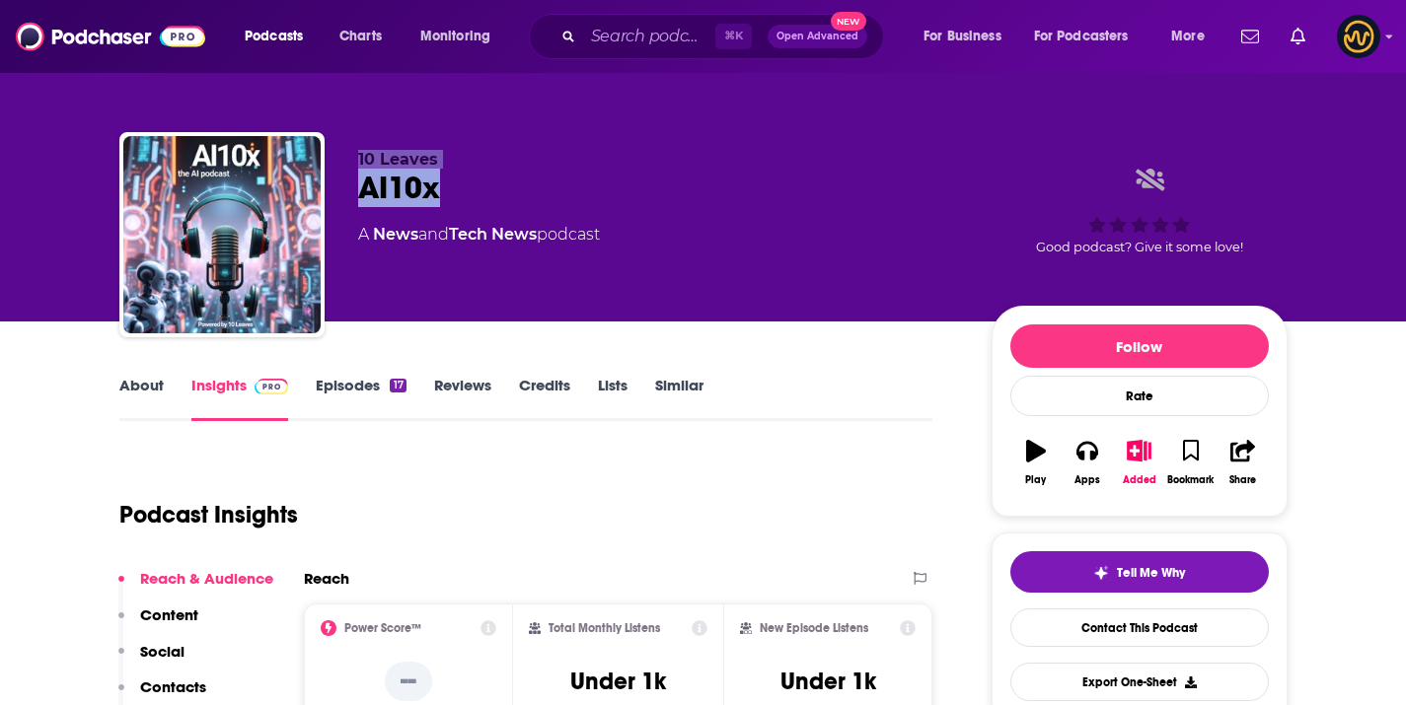
drag, startPoint x: 359, startPoint y: 166, endPoint x: 408, endPoint y: 162, distance: 49.5
click at [444, 171] on div "10 Leaves AI10x A News and Tech News podcast" at bounding box center [659, 229] width 602 height 158
drag, startPoint x: 408, startPoint y: 162, endPoint x: 380, endPoint y: 162, distance: 28.6
click at [407, 162] on span "10 Leaves" at bounding box center [398, 159] width 80 height 19
drag, startPoint x: 362, startPoint y: 159, endPoint x: 432, endPoint y: 163, distance: 70.2
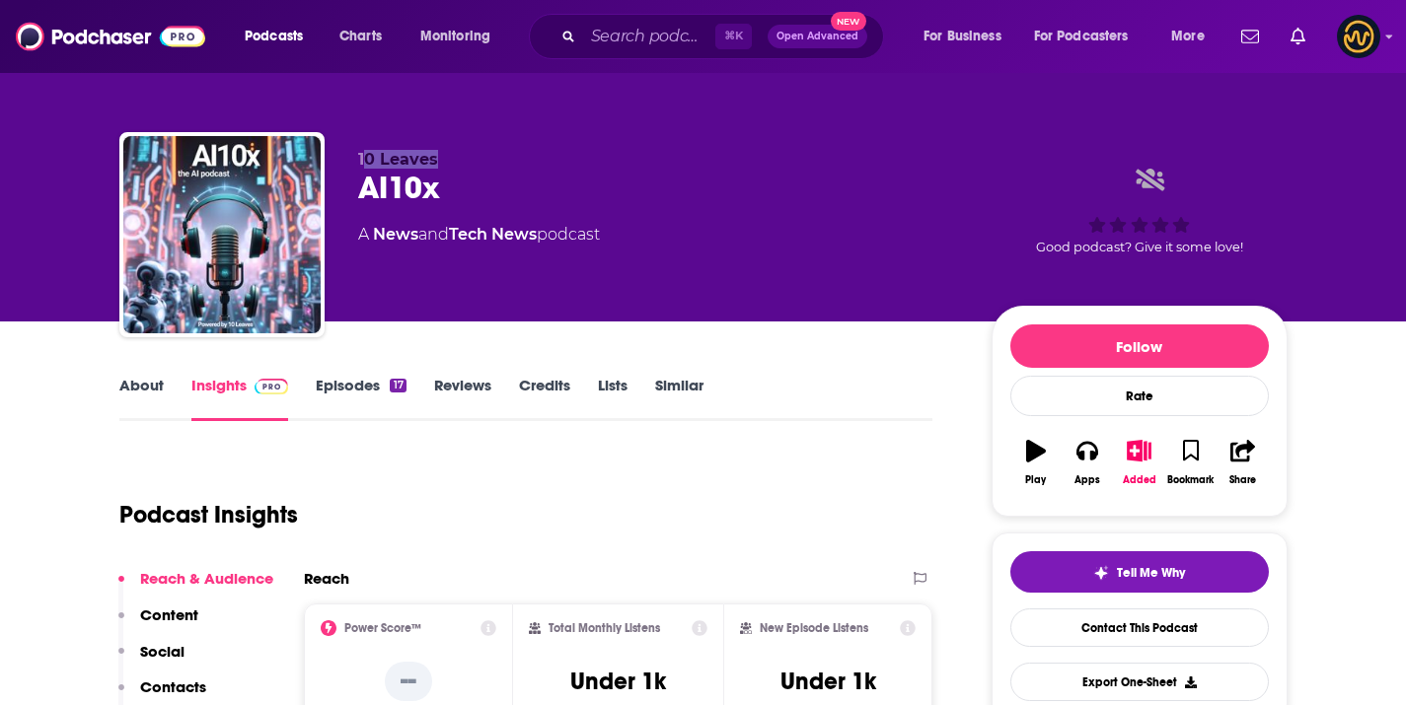
click at [432, 163] on span "10 Leaves" at bounding box center [398, 159] width 80 height 19
click at [366, 159] on span "10 Leaves" at bounding box center [398, 159] width 80 height 19
drag, startPoint x: 363, startPoint y: 159, endPoint x: 445, endPoint y: 164, distance: 82.0
click at [445, 164] on p "10 Leaves" at bounding box center [659, 159] width 602 height 19
copy span "10 Leaves"
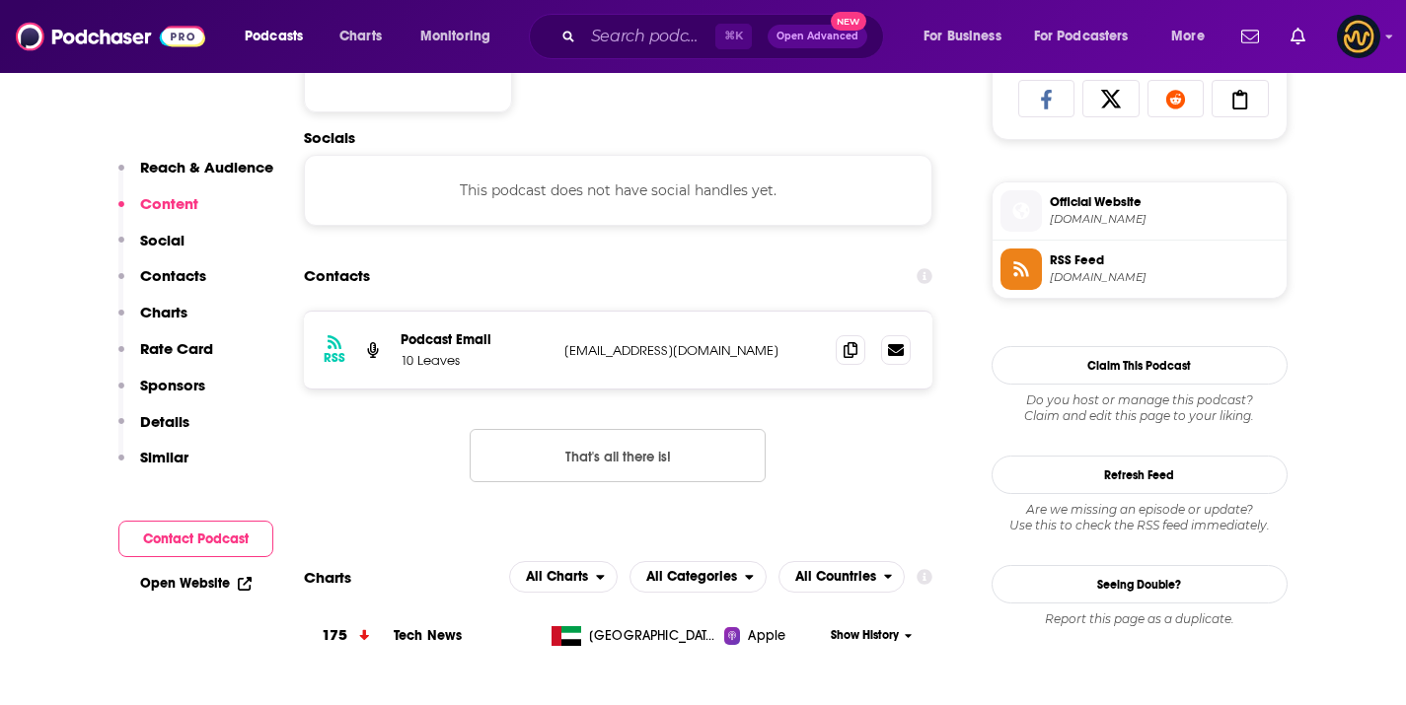
scroll to position [1342, 0]
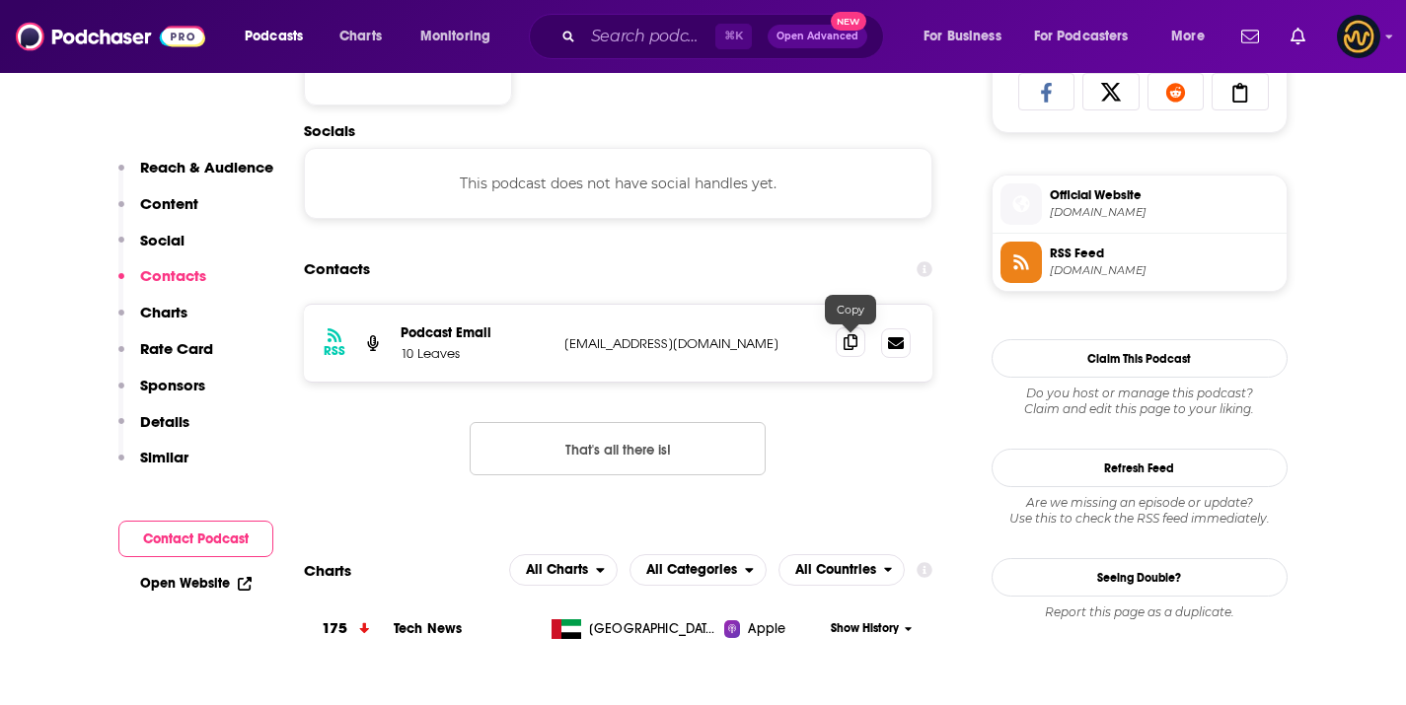
click at [851, 350] on icon at bounding box center [850, 342] width 14 height 16
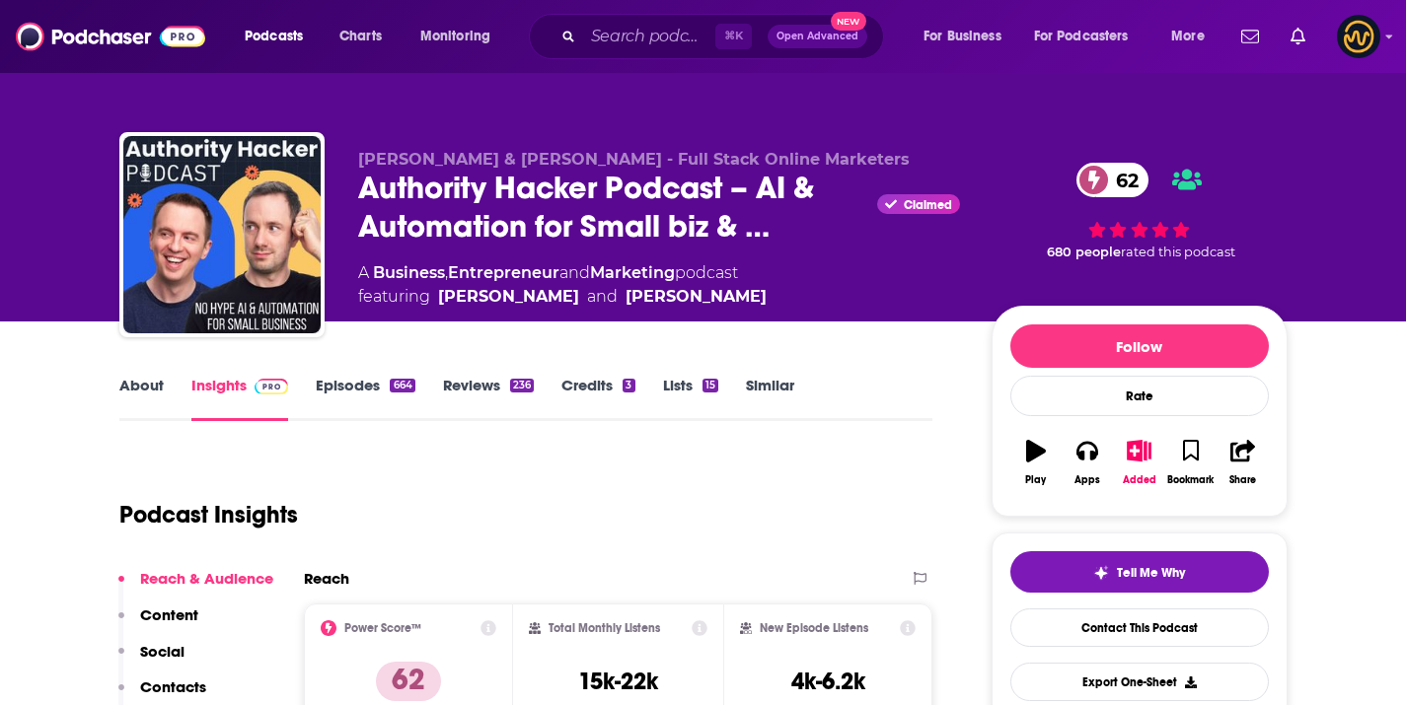
click at [465, 154] on span "Gael Breton & Mark Webster - Full Stack Online Marketers" at bounding box center [633, 159] width 551 height 19
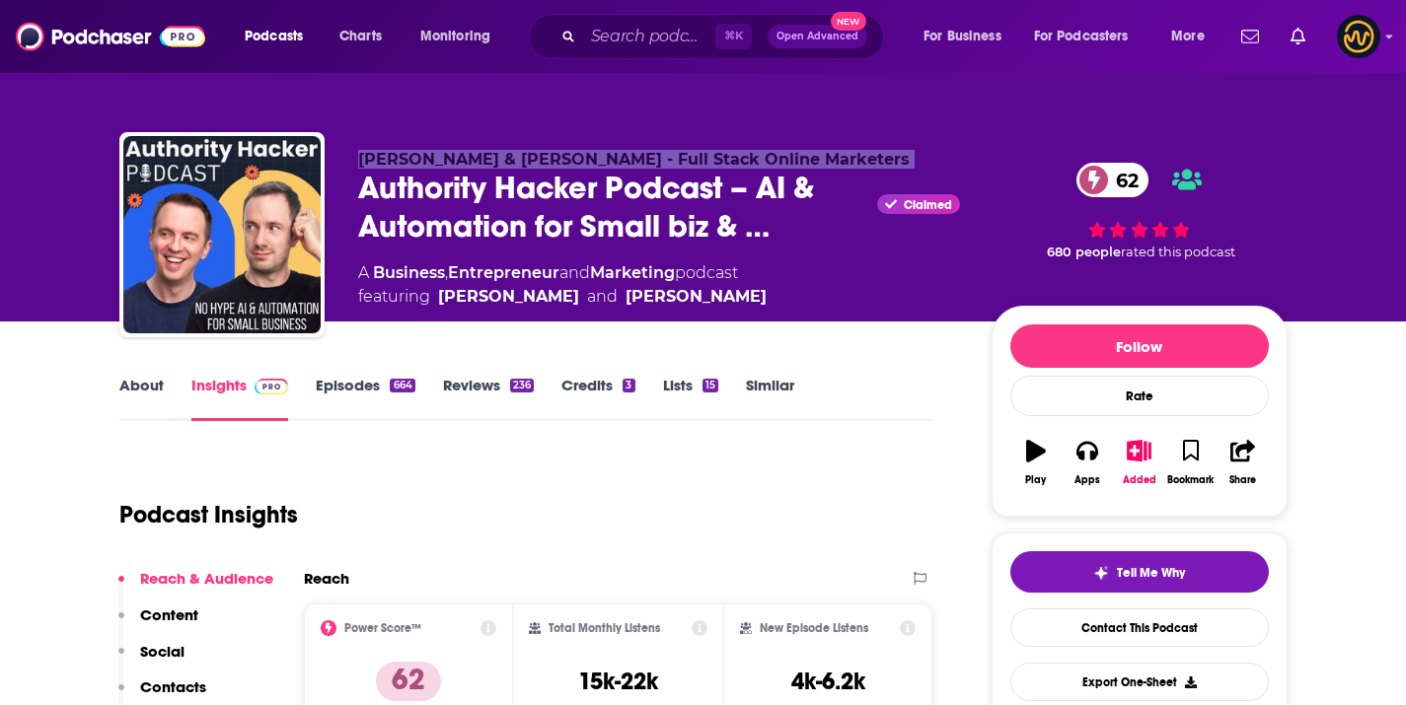
click at [465, 154] on span "Gael Breton & Mark Webster - Full Stack Online Marketers" at bounding box center [633, 159] width 551 height 19
copy p "Gael Breton & Mark Webster - Full Stack Online Marketers"
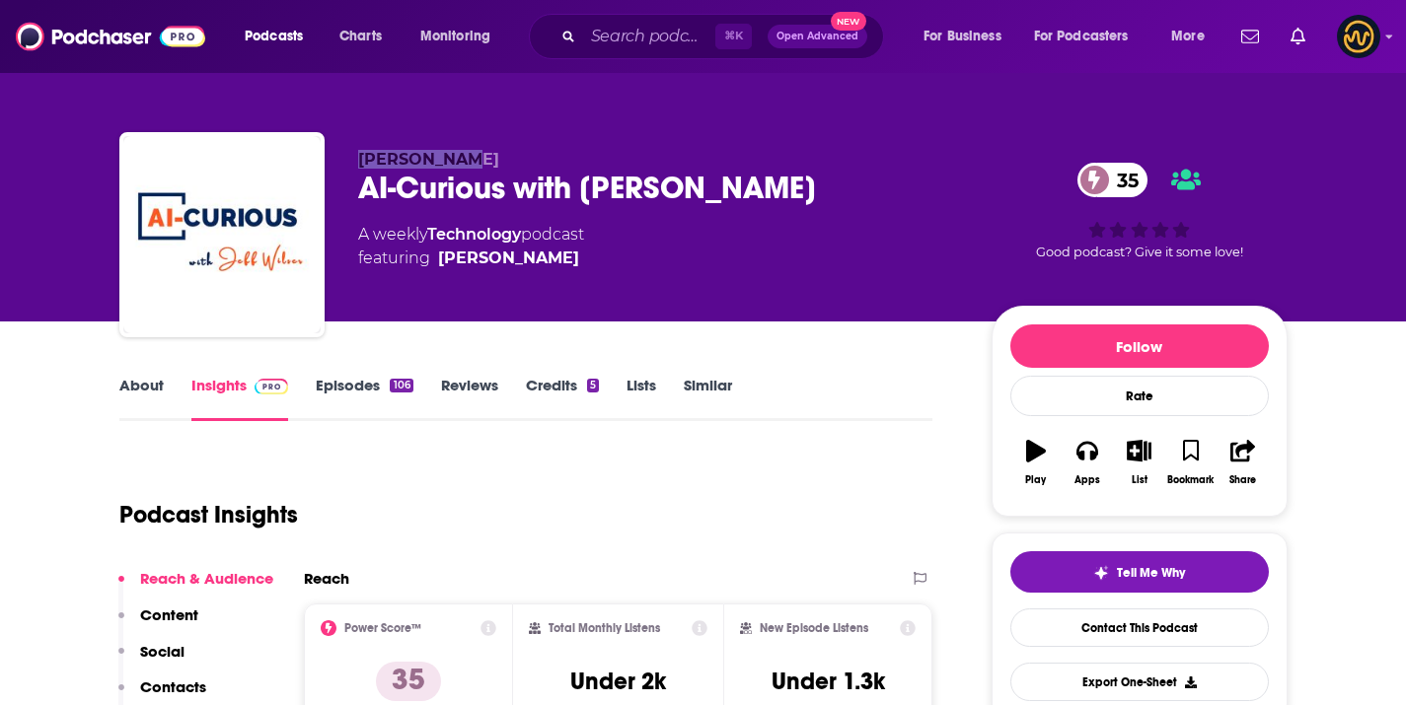
drag, startPoint x: 345, startPoint y: 154, endPoint x: 493, endPoint y: 158, distance: 148.0
click at [493, 158] on div "Jeff Wilser AI-Curious with Jeff Wilser 35 A weekly Technology podcast featurin…" at bounding box center [703, 238] width 1168 height 213
copy span "Jeff Wilser"
click at [583, 50] on input "Search podcasts, credits, & more..." at bounding box center [649, 37] width 132 height 32
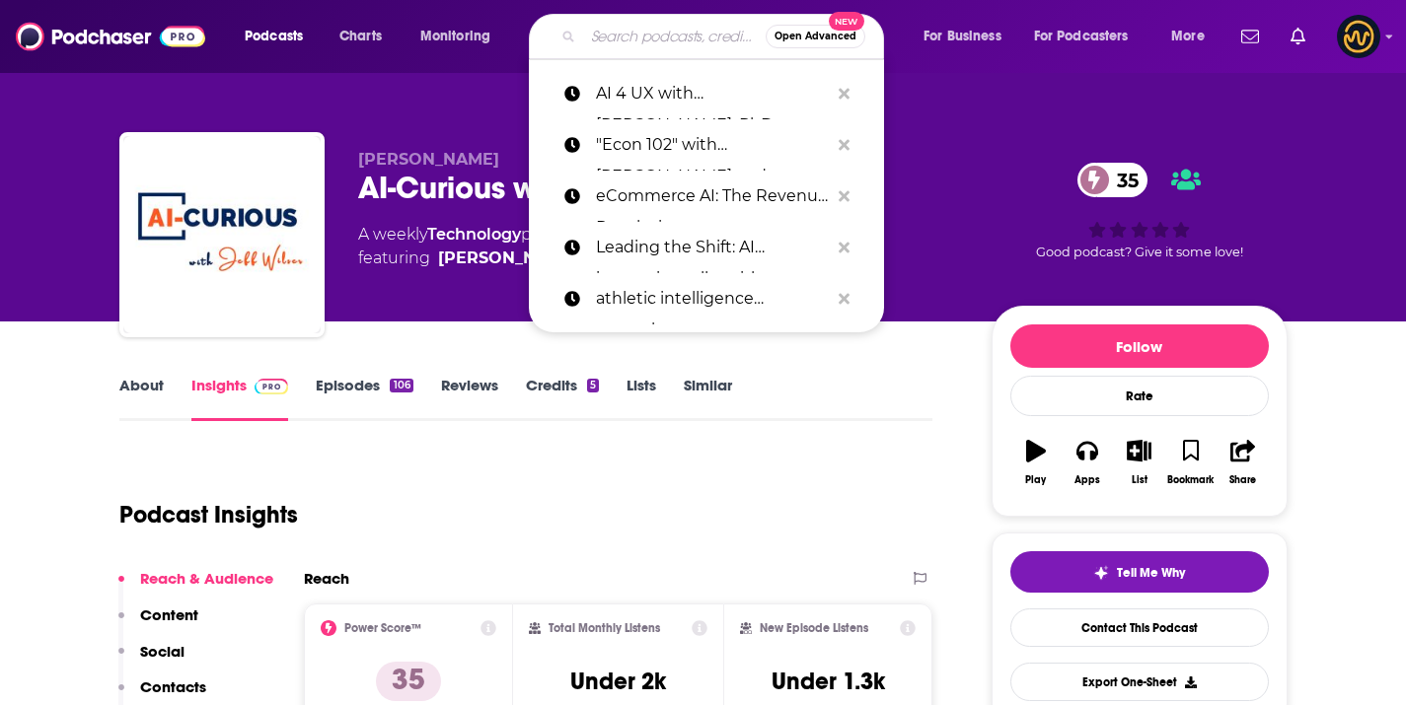
paste input "AI in 60 Seconds | The 10-min Podcast"
type input "AI in 60 Seconds | The 10-min Podcast"
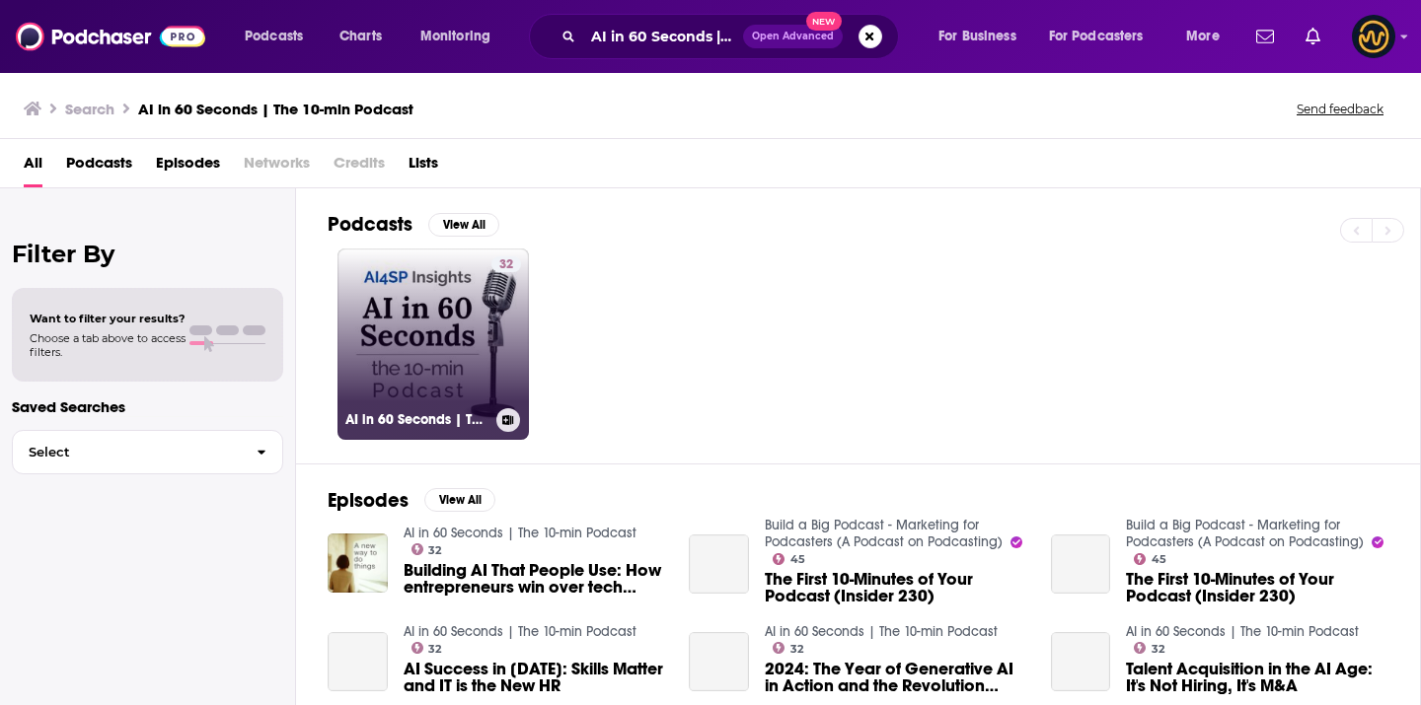
click at [402, 342] on link "32 AI in 60 Seconds | The 10-min Podcast" at bounding box center [432, 344] width 191 height 191
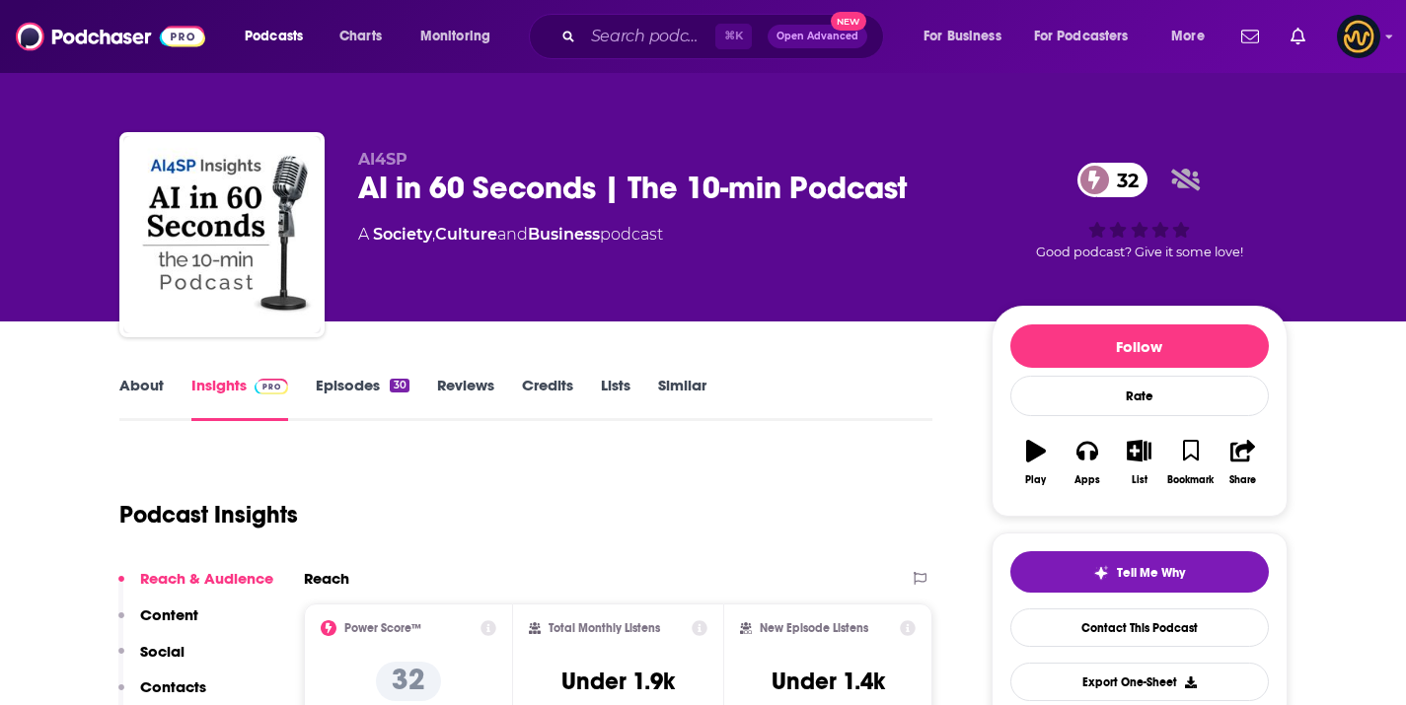
click at [360, 182] on div "AI in 60 Seconds | The 10-min Podcast 32" at bounding box center [659, 188] width 602 height 38
click at [359, 182] on div "AI in 60 Seconds | The 10-min Podcast 32" at bounding box center [659, 188] width 602 height 38
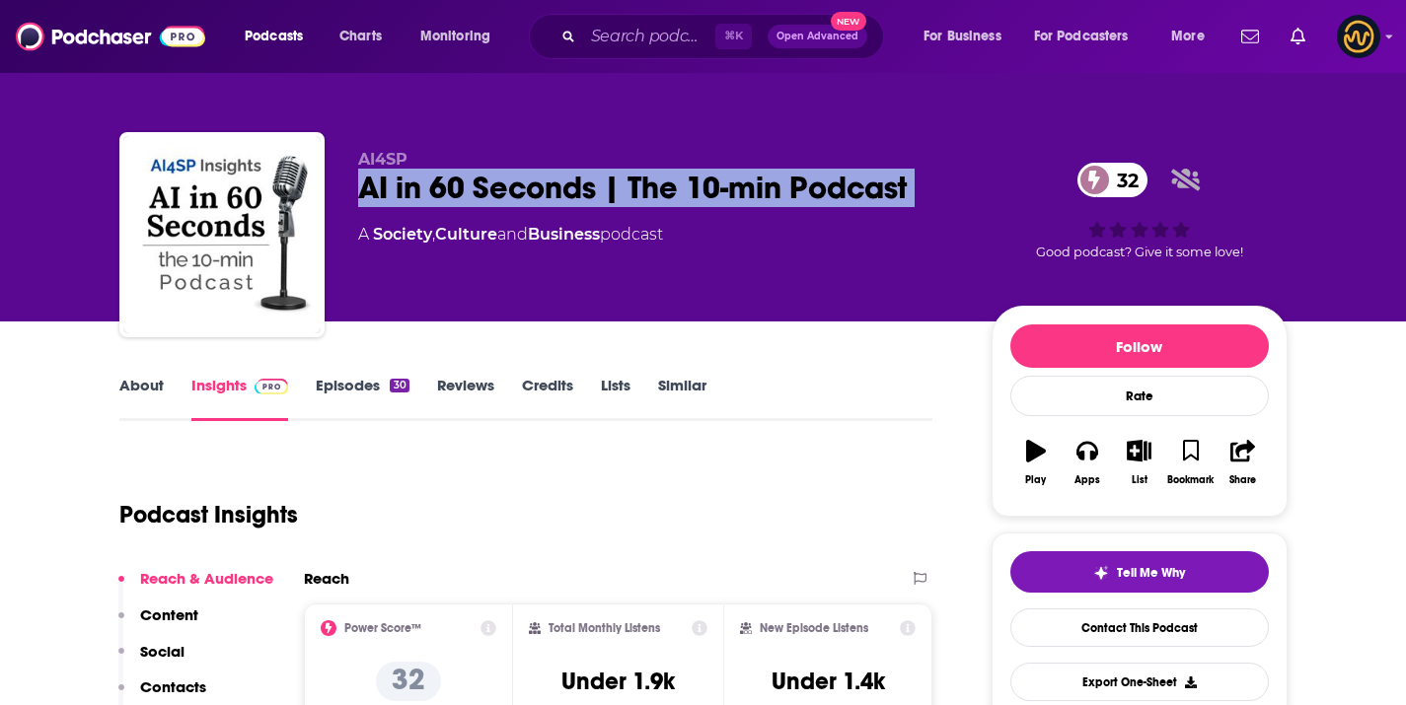
click at [359, 182] on div "AI in 60 Seconds | The 10-min Podcast 32" at bounding box center [659, 188] width 602 height 38
copy div "AI in 60 Seconds | The 10-min Podcast 32"
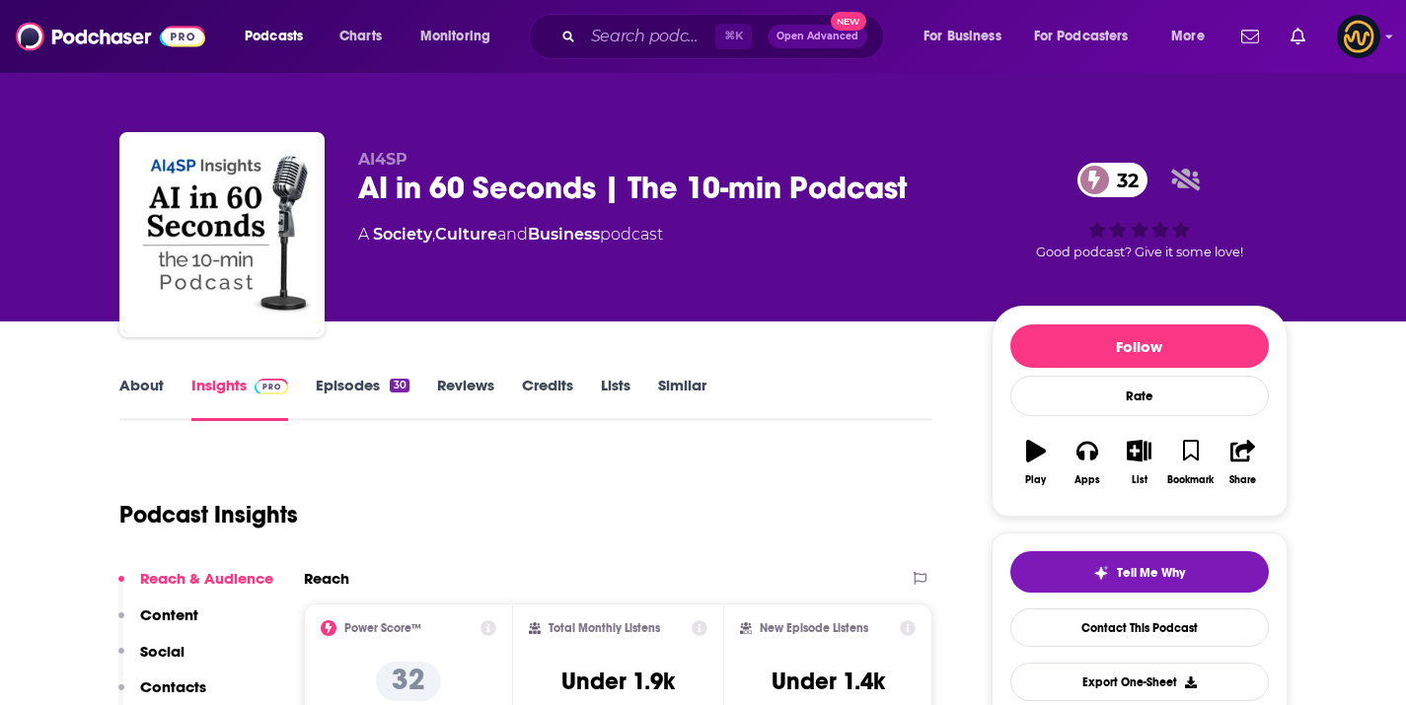
click at [352, 164] on div "AI4SP AI in 60 Seconds | The 10-min Podcast 32 A Society , Culture and Business…" at bounding box center [703, 238] width 1168 height 213
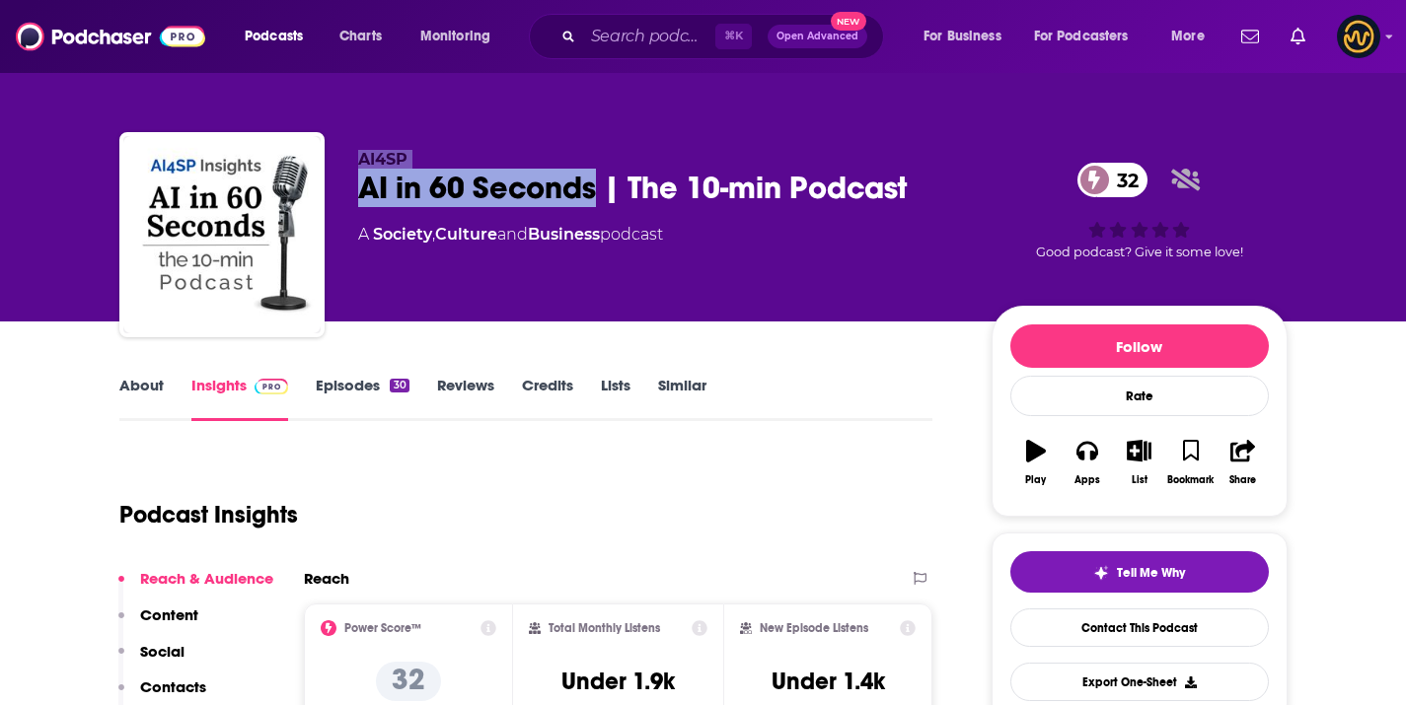
drag, startPoint x: 388, startPoint y: 167, endPoint x: 476, endPoint y: 170, distance: 88.8
click at [476, 170] on div "AI4SP AI in 60 Seconds | The 10-min Podcast 32 A Society , Culture and Business…" at bounding box center [703, 238] width 1168 height 213
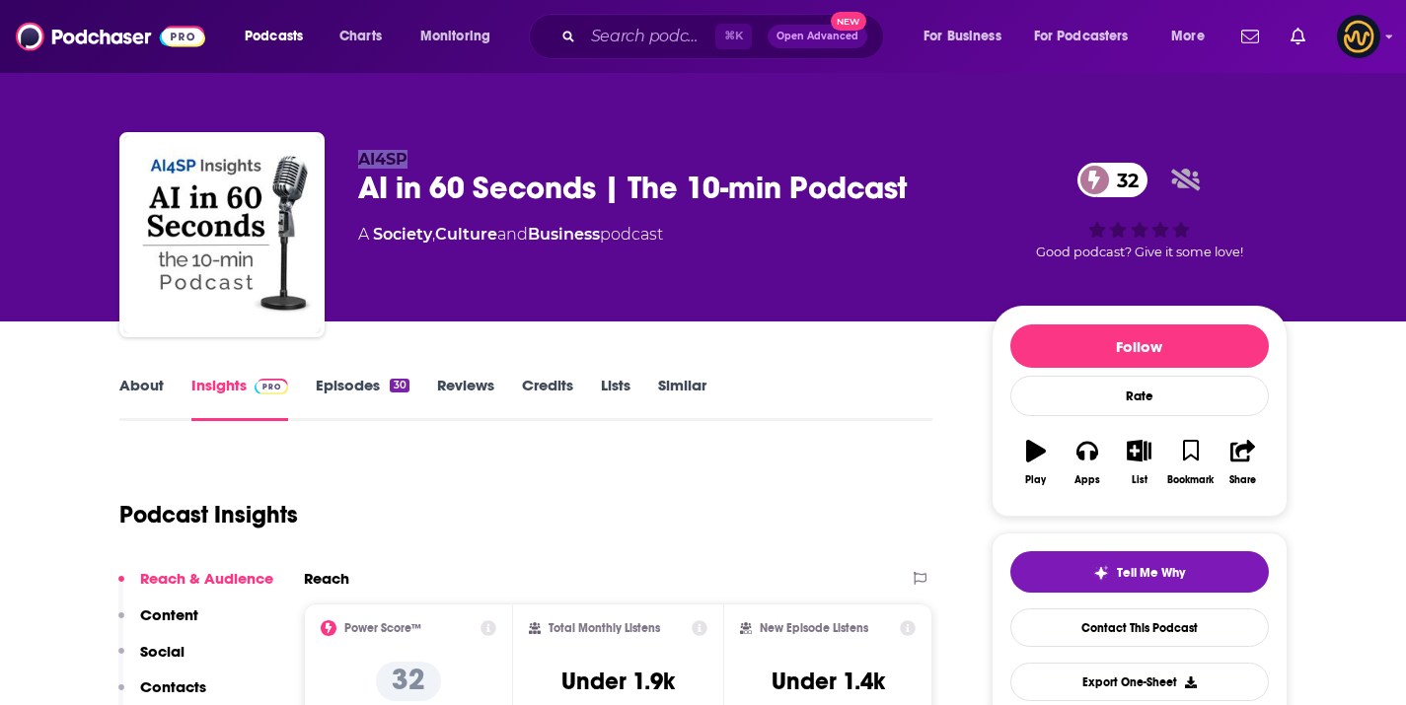
drag, startPoint x: 545, startPoint y: 123, endPoint x: 480, endPoint y: 145, distance: 67.7
click at [545, 123] on div "AI4SP AI in 60 Seconds | The 10-min Podcast 32 A Society , Culture and Business…" at bounding box center [704, 215] width 1198 height 213
drag, startPoint x: 347, startPoint y: 155, endPoint x: 427, endPoint y: 164, distance: 80.4
click at [427, 164] on div "AI4SP AI in 60 Seconds | The 10-min Podcast 32 A Society , Culture and Business…" at bounding box center [703, 238] width 1168 height 213
copy p "AI4SP"
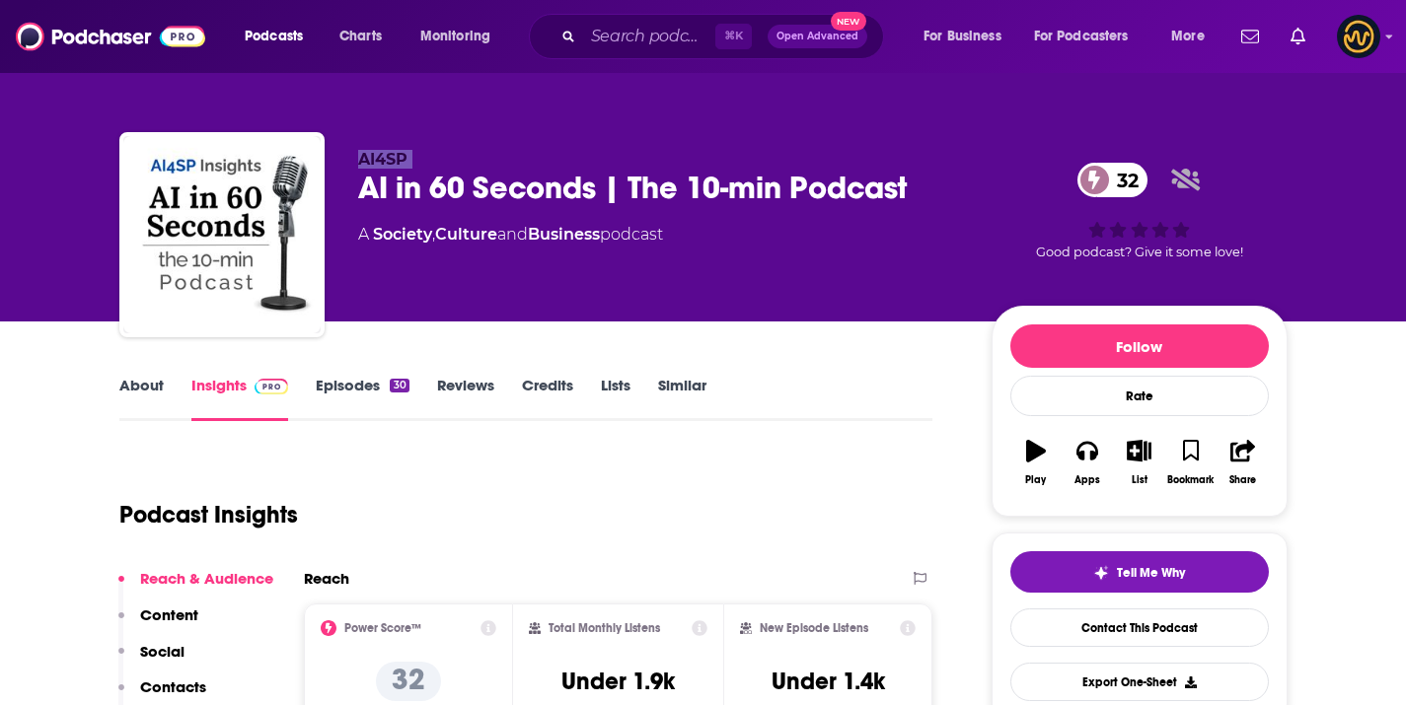
copy p "AI4SP"
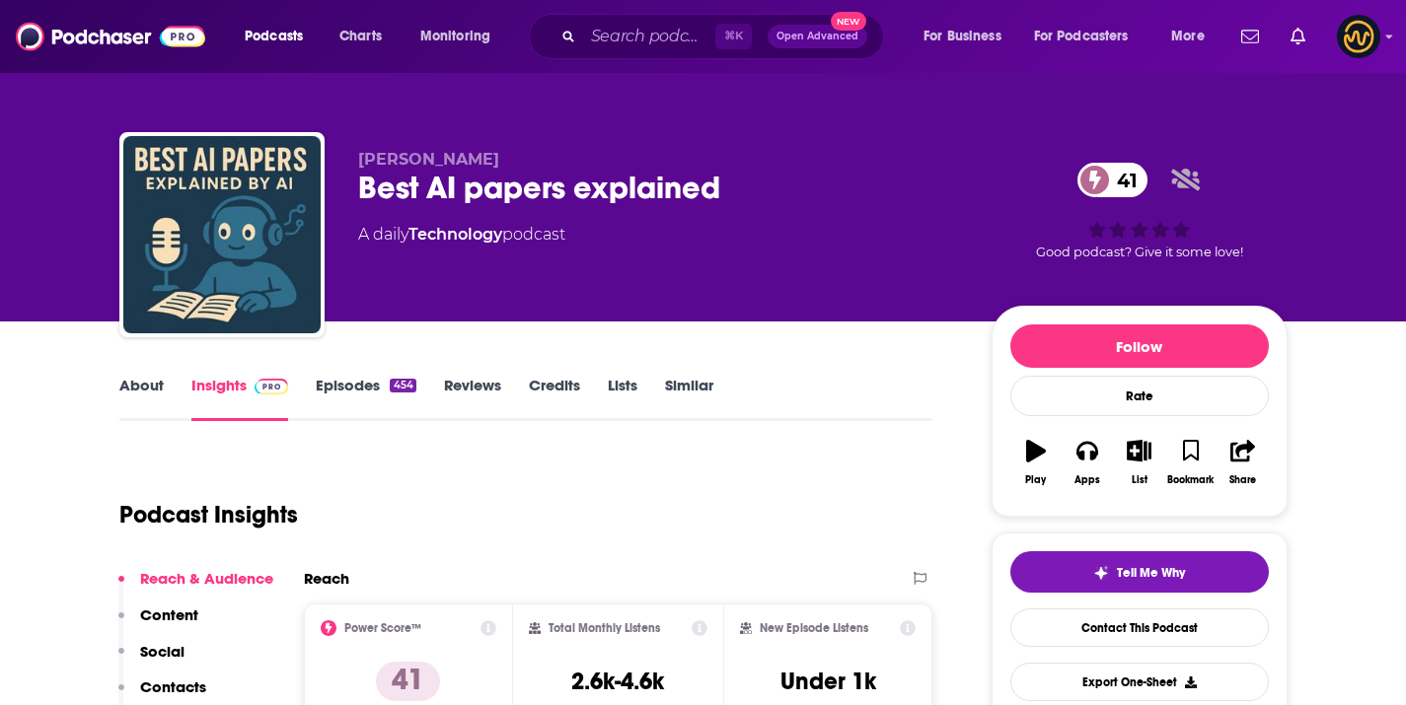
click at [388, 156] on span "[PERSON_NAME]" at bounding box center [428, 159] width 141 height 19
click at [388, 156] on span "Enoch H. Kang" at bounding box center [428, 159] width 141 height 19
copy p "Enoch H. Kang"
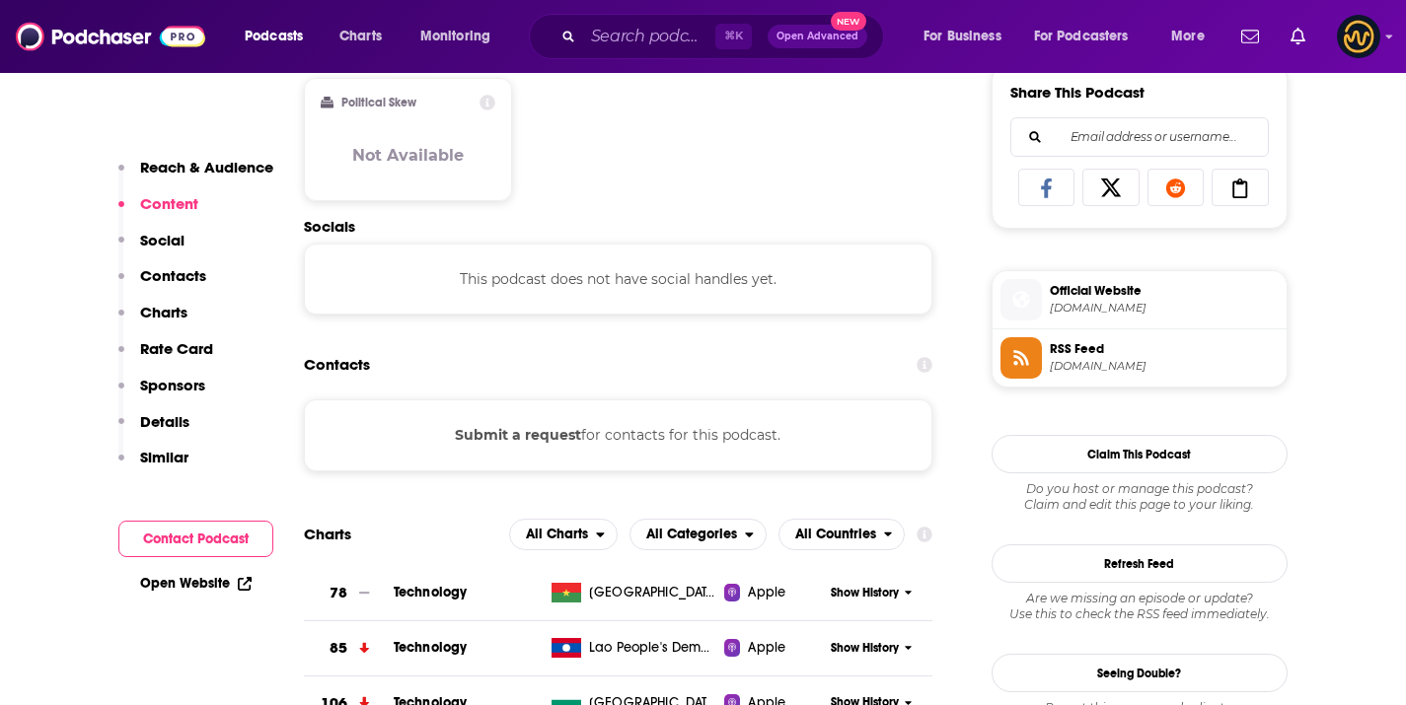
scroll to position [1258, 0]
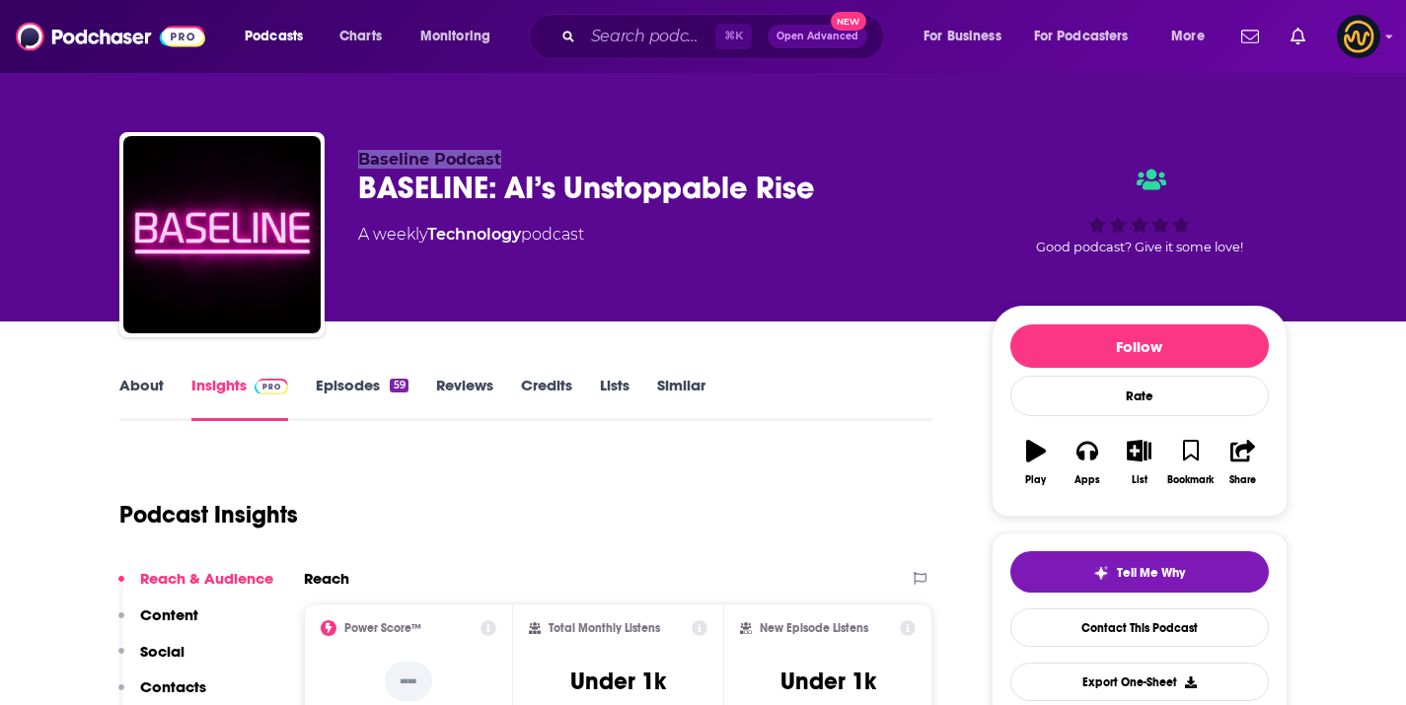
drag, startPoint x: 355, startPoint y: 161, endPoint x: 558, endPoint y: 117, distance: 207.8
click at [505, 163] on div "Baseline Podcast BASELINE: AI’s Unstoppable Rise A weekly Technology podcast Go…" at bounding box center [703, 238] width 1168 height 213
copy span "Baseline Podcast"
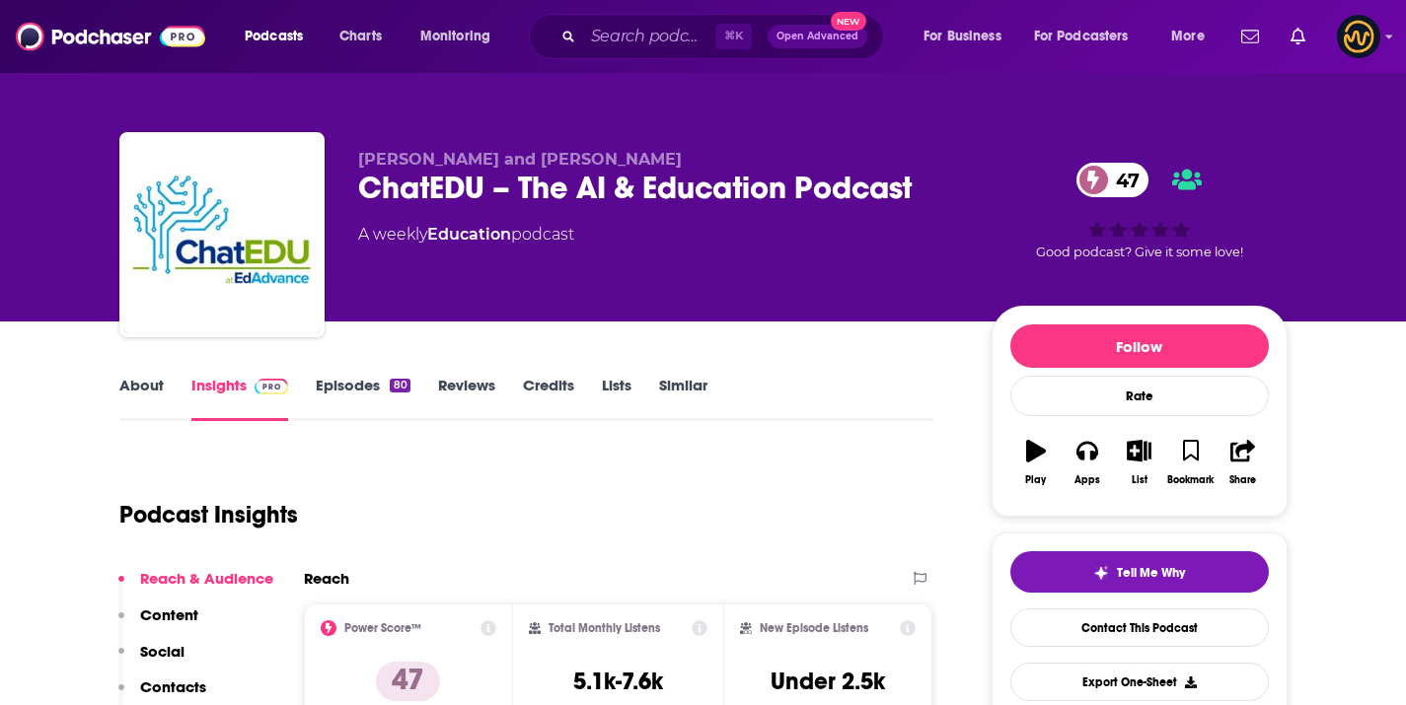
drag, startPoint x: 369, startPoint y: 158, endPoint x: 679, endPoint y: 166, distance: 309.9
click at [679, 166] on p "[PERSON_NAME] and [PERSON_NAME]" at bounding box center [659, 159] width 602 height 19
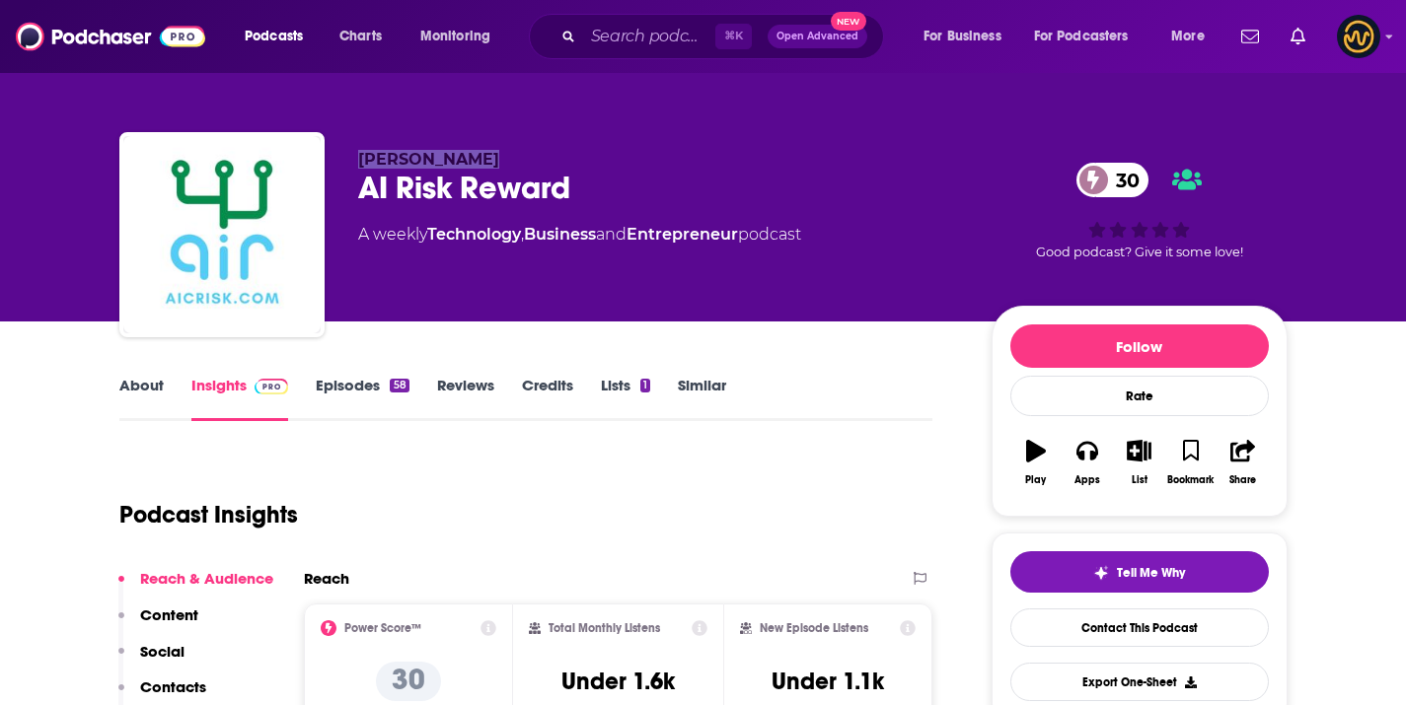
drag, startPoint x: 380, startPoint y: 158, endPoint x: 494, endPoint y: 153, distance: 114.5
click at [477, 162] on div "Alec Crawford AI Risk Reward 30 A weekly Technology , Business and Entrepreneur…" at bounding box center [703, 238] width 1168 height 213
copy span "Alec Crawford"
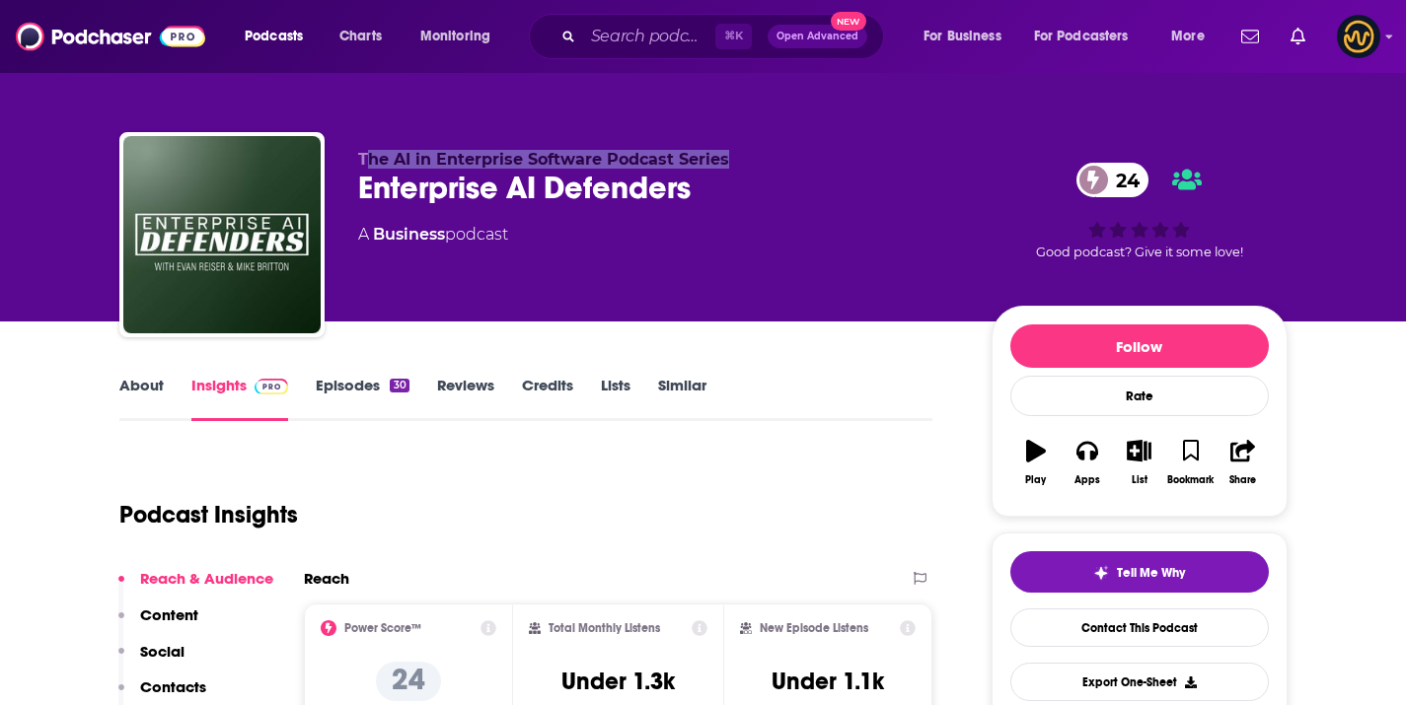
drag, startPoint x: 368, startPoint y: 160, endPoint x: 739, endPoint y: 163, distance: 370.9
click at [741, 163] on p "The AI in Enterprise Software Podcast Series" at bounding box center [659, 159] width 602 height 19
click at [671, 166] on span "The AI in Enterprise Software Podcast Series" at bounding box center [543, 159] width 371 height 19
click at [670, 166] on span "The AI in Enterprise Software Podcast Series" at bounding box center [543, 159] width 371 height 19
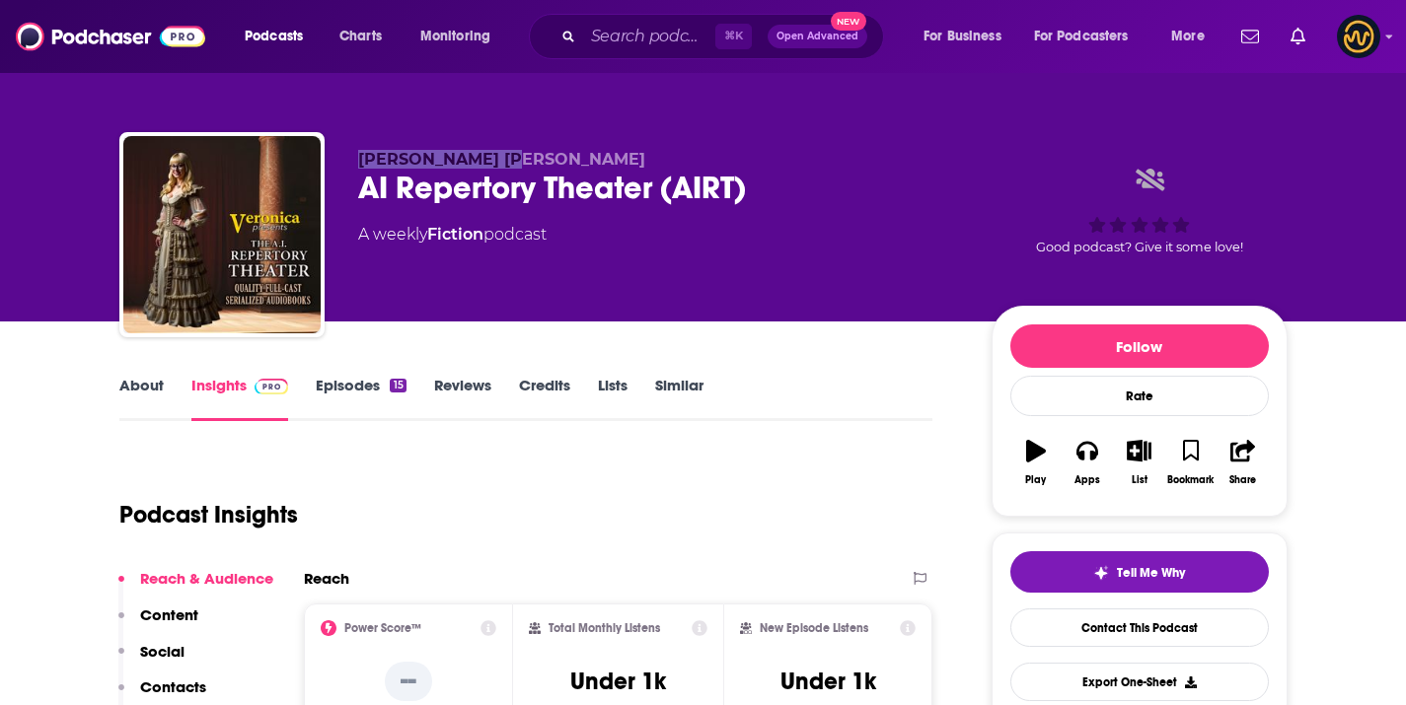
drag, startPoint x: 359, startPoint y: 154, endPoint x: 548, endPoint y: 161, distance: 189.5
click at [548, 161] on p "[PERSON_NAME] [PERSON_NAME]" at bounding box center [659, 159] width 602 height 19
copy span "[PERSON_NAME] [PERSON_NAME]"
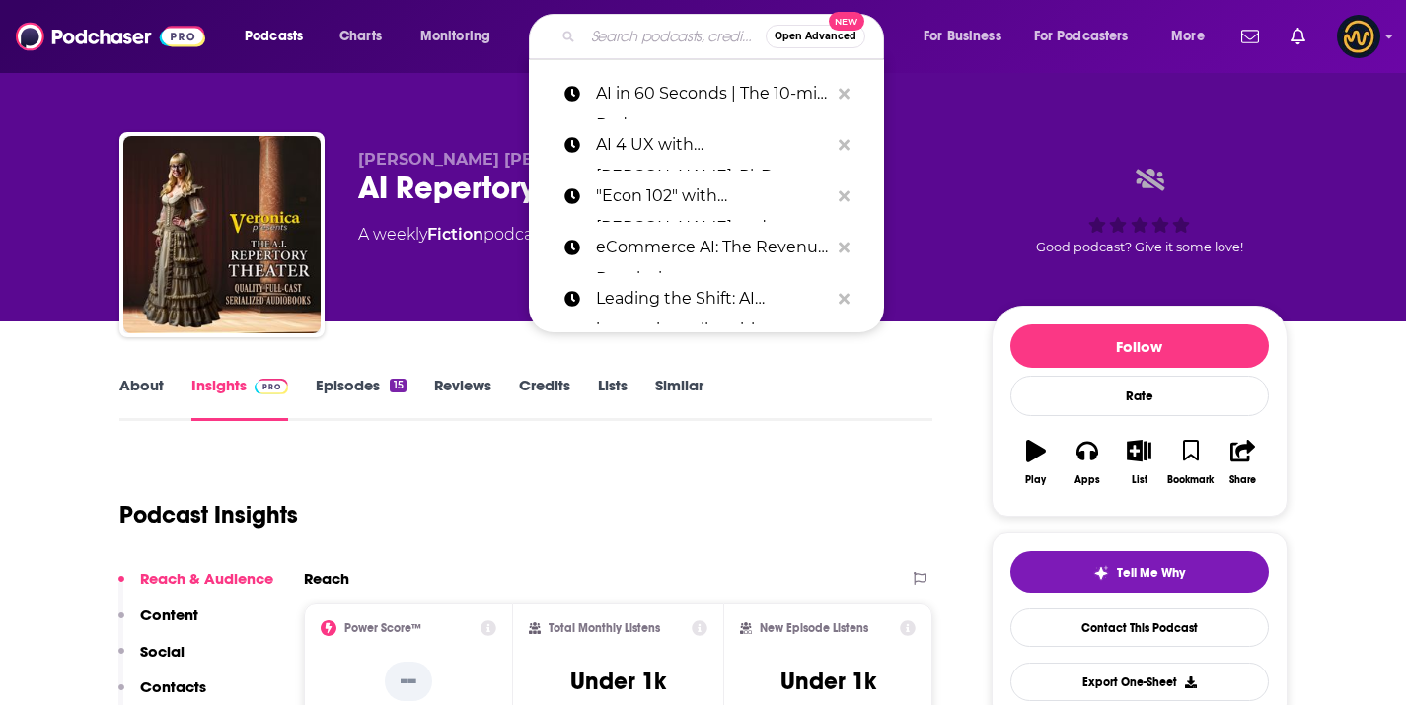
click at [627, 41] on input "Search podcasts, credits, & more..." at bounding box center [674, 37] width 182 height 32
paste input "The SPARK Framework™ - The Blueprint for AI Search Dominance"
type input "The SPARK Framework™ - The Blueprint for AI Search Dominance"
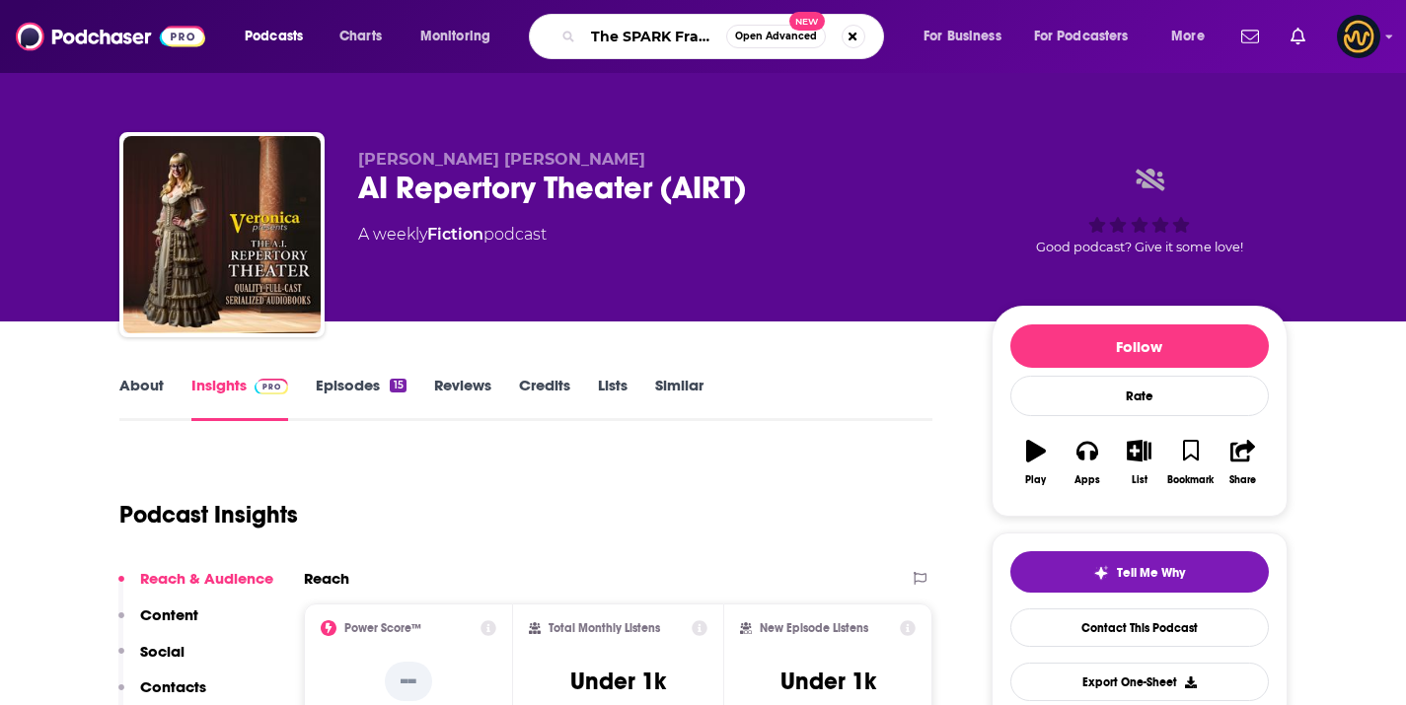
scroll to position [0, 352]
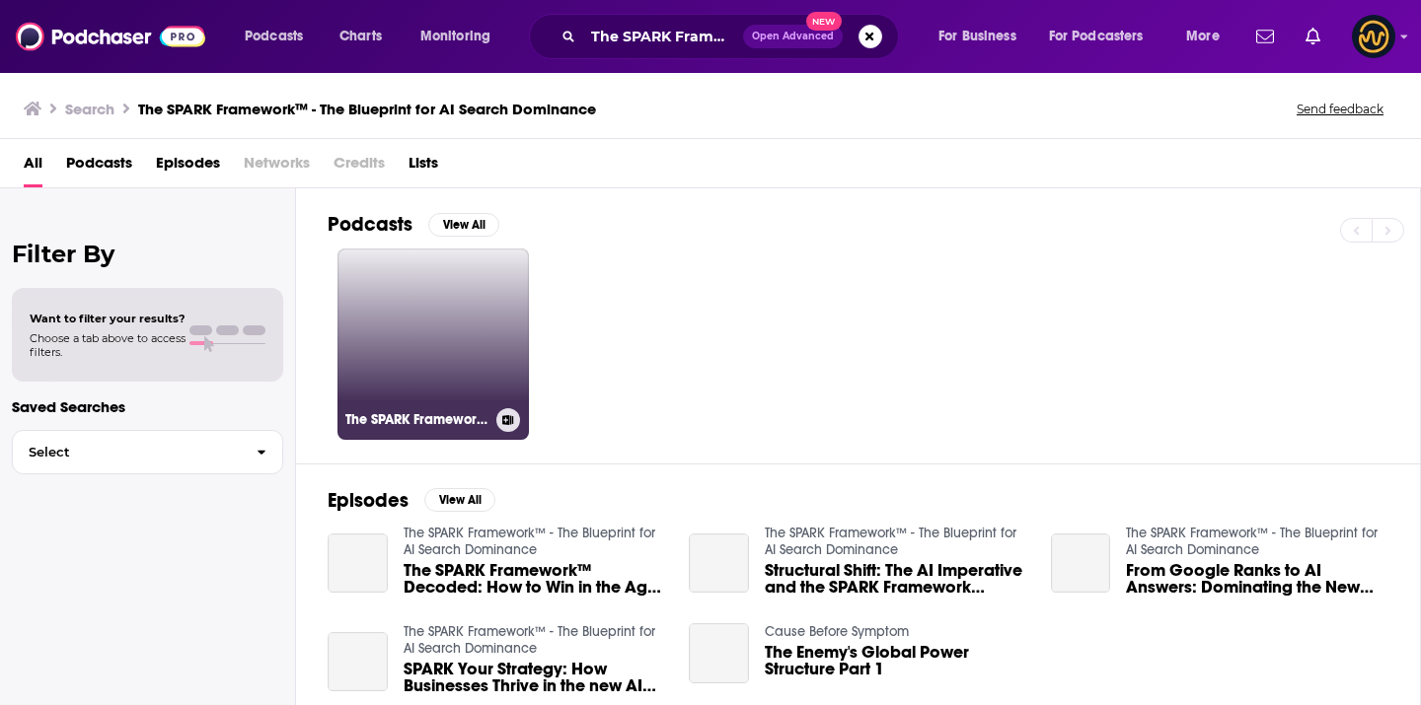
click at [484, 329] on link "The SPARK Framework™ - The Blueprint for AI Search Dominance" at bounding box center [432, 344] width 191 height 191
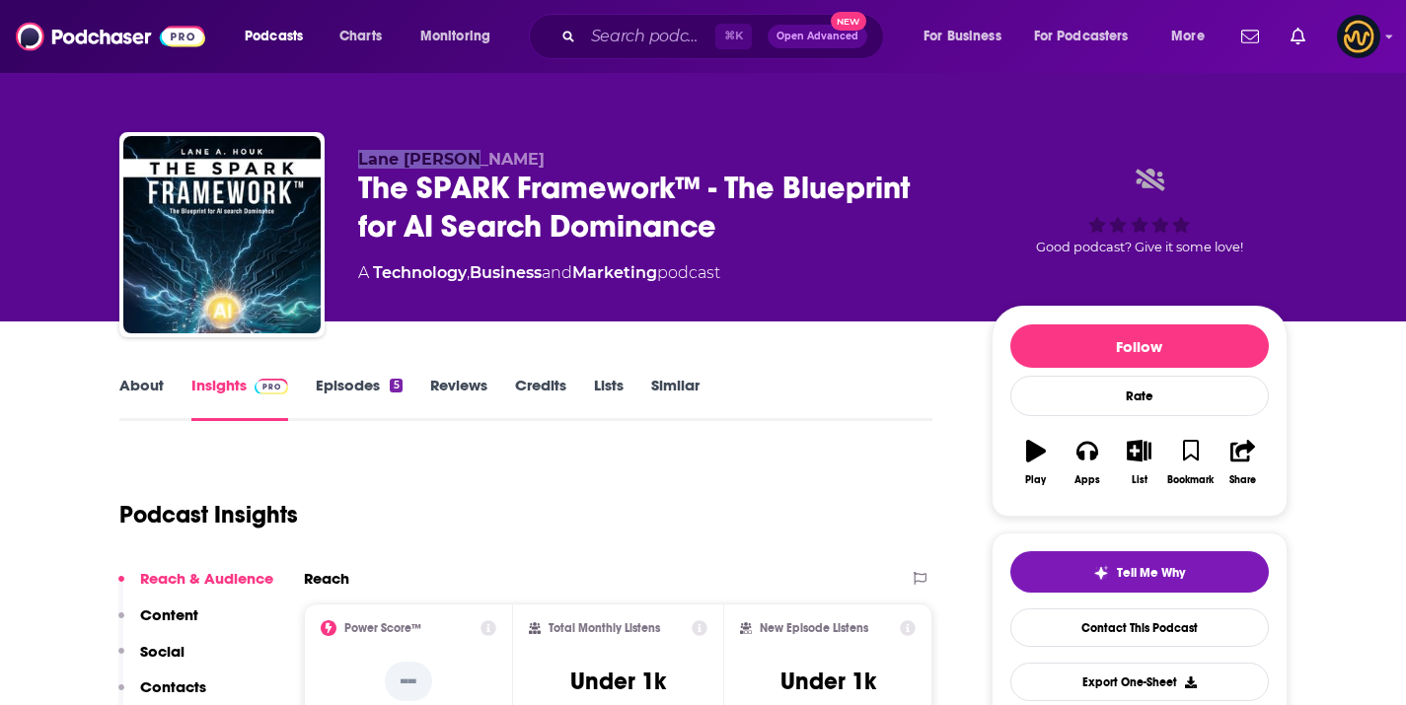
drag, startPoint x: 358, startPoint y: 162, endPoint x: 555, endPoint y: 114, distance: 202.9
click at [505, 156] on p "Lane [PERSON_NAME]" at bounding box center [659, 159] width 602 height 19
copy span "Lane [PERSON_NAME]"
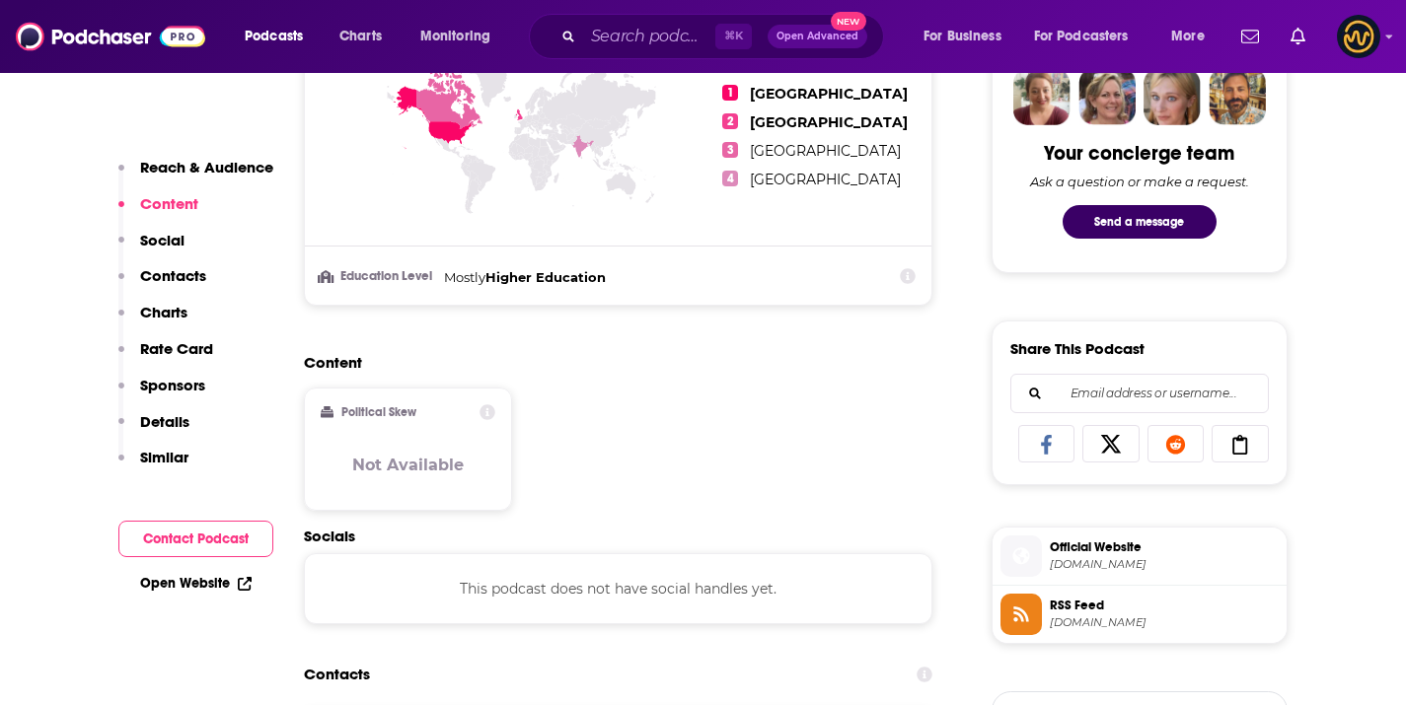
scroll to position [1186, 0]
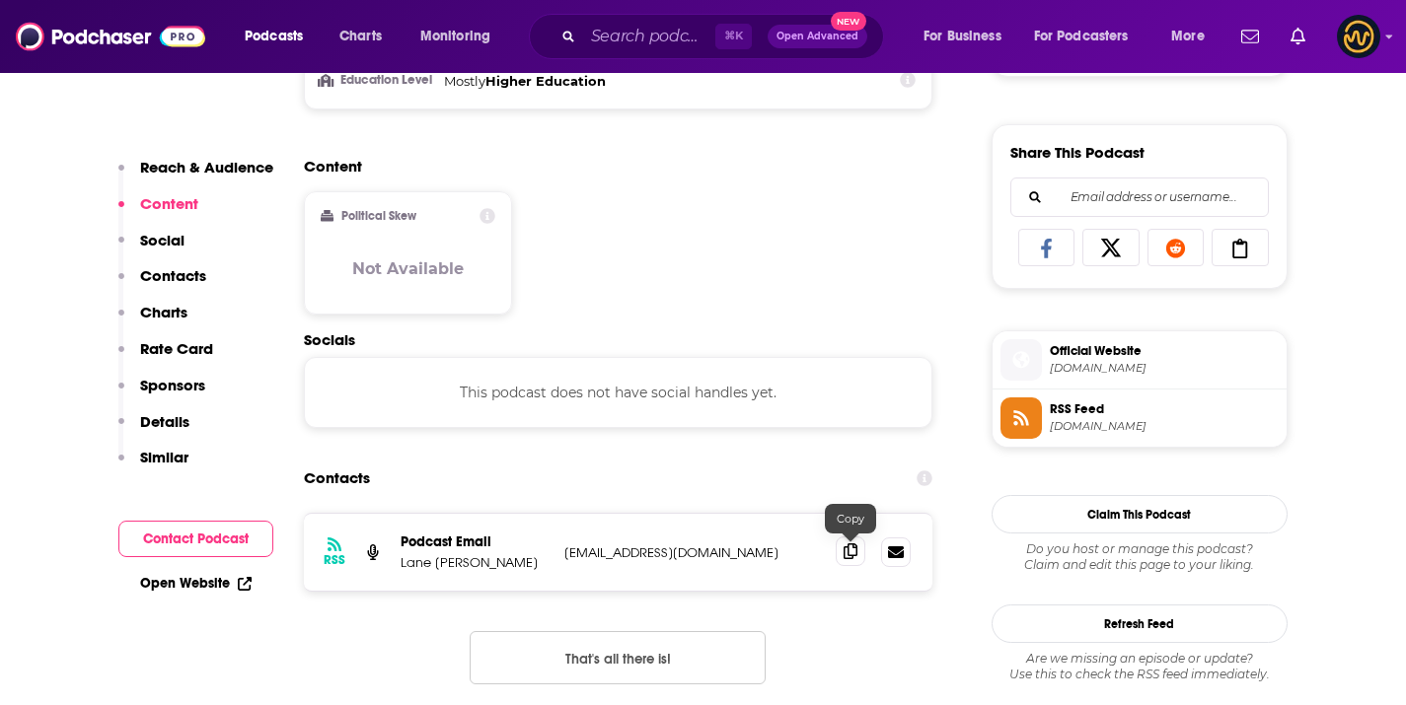
click at [837, 560] on span at bounding box center [851, 552] width 30 height 30
click at [839, 557] on span at bounding box center [851, 552] width 30 height 30
click at [839, 555] on span at bounding box center [851, 552] width 30 height 30
click at [839, 553] on span at bounding box center [851, 552] width 30 height 30
click at [844, 551] on icon at bounding box center [850, 552] width 14 height 16
